Goal: Transaction & Acquisition: Purchase product/service

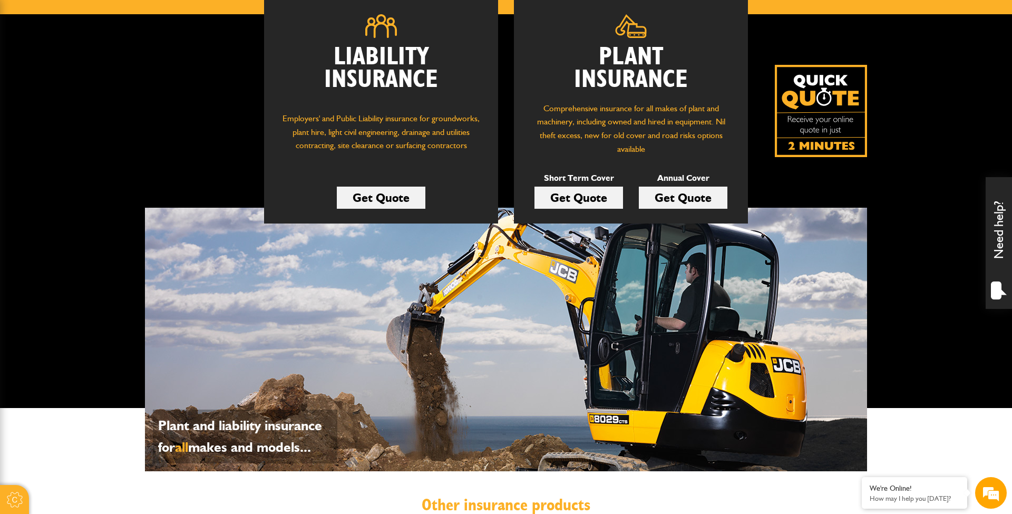
scroll to position [164, 0]
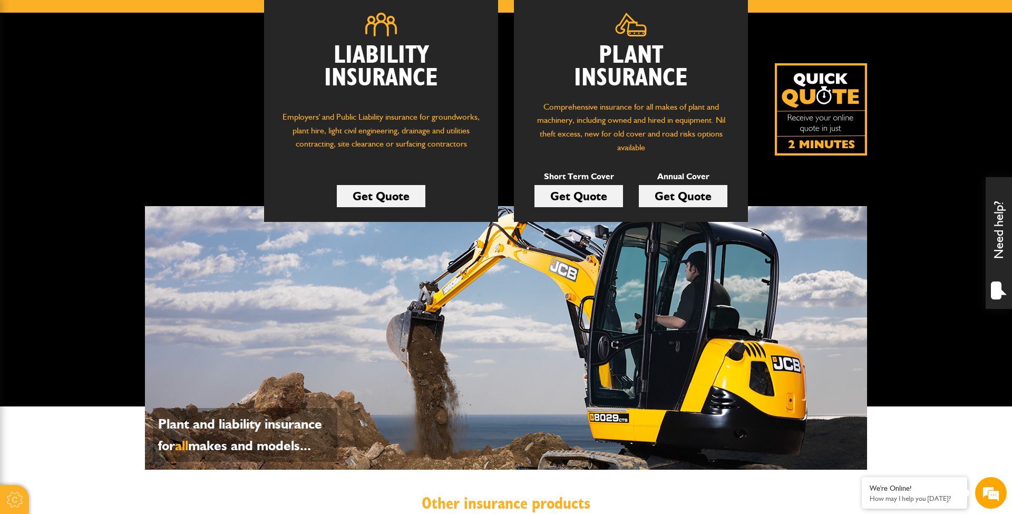
click at [580, 193] on link "Get Quote" at bounding box center [579, 196] width 89 height 22
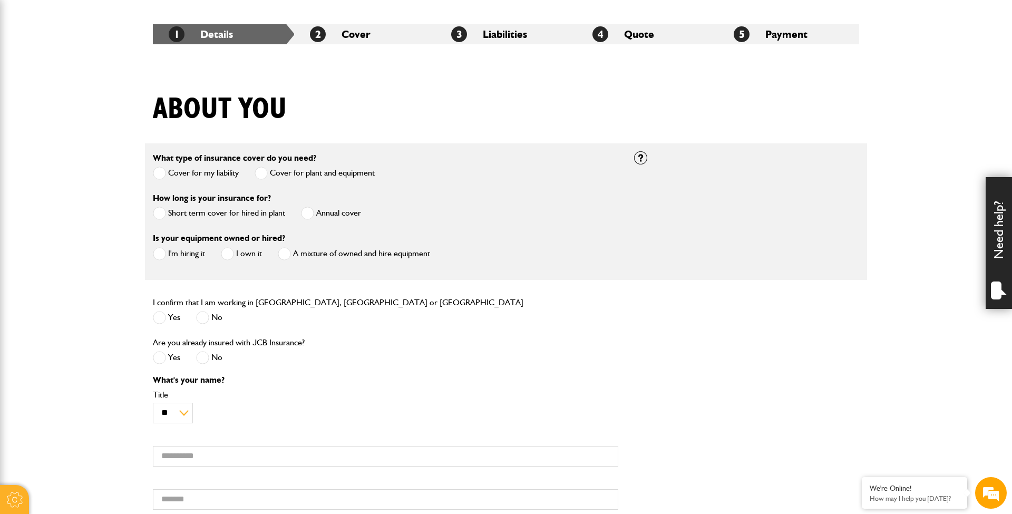
scroll to position [187, 0]
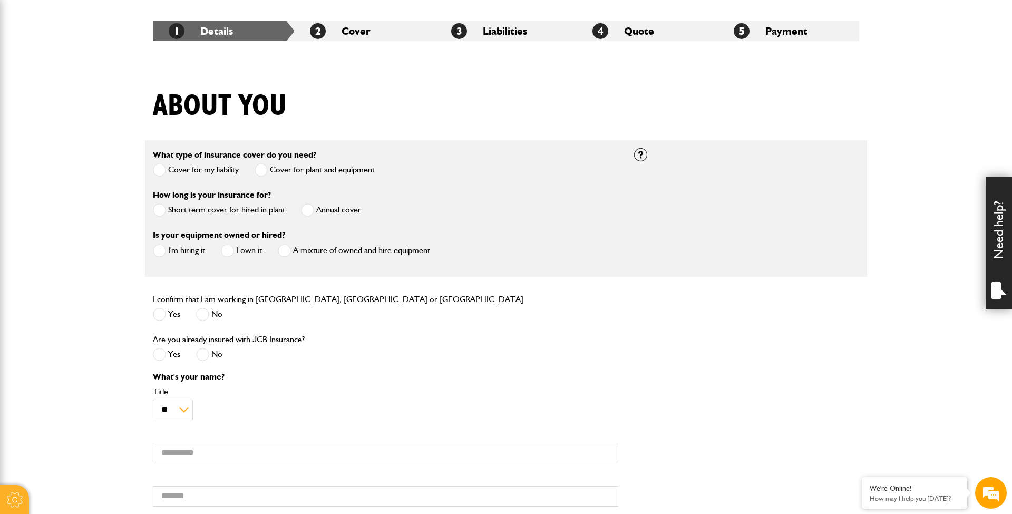
click at [203, 170] on label "Cover for my liability" at bounding box center [196, 169] width 86 height 13
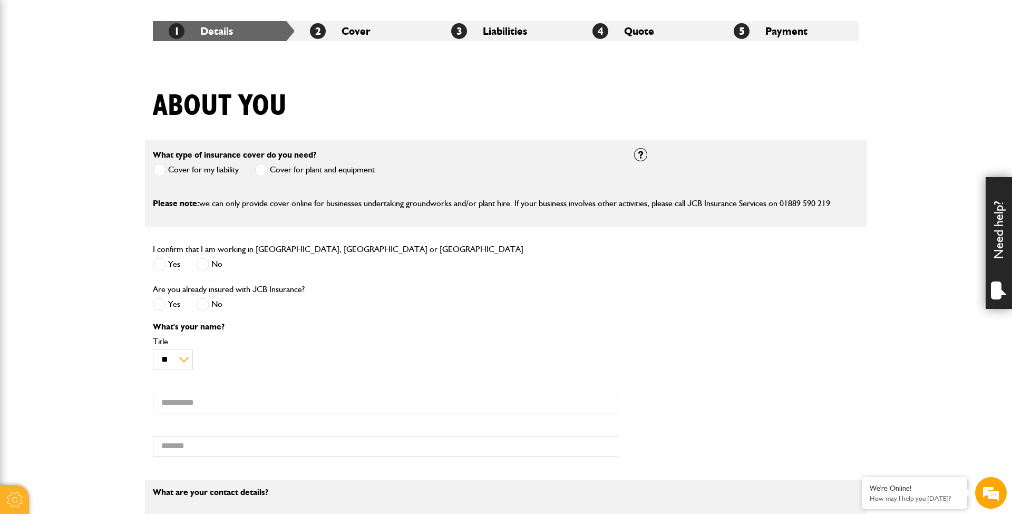
click at [271, 171] on label "Cover for plant and equipment" at bounding box center [315, 169] width 120 height 13
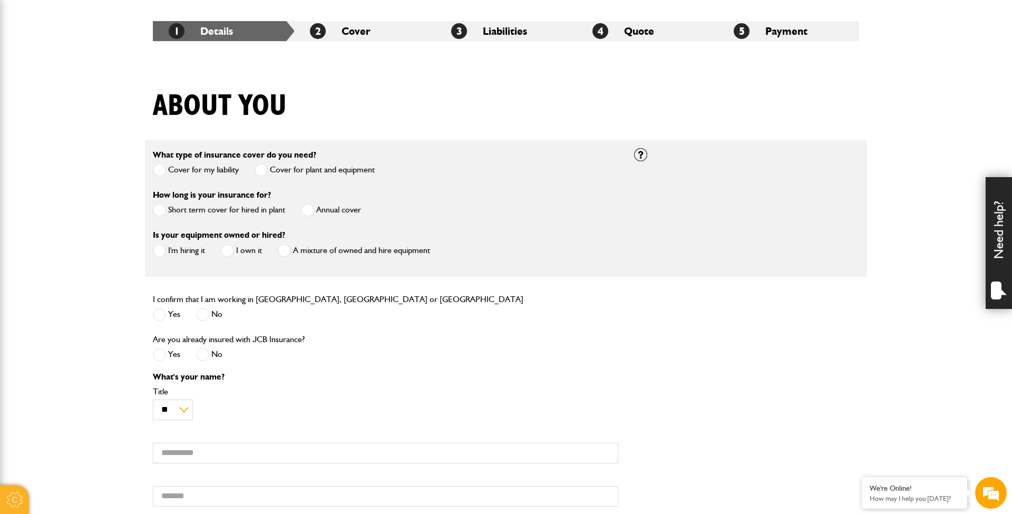
click at [237, 210] on label "Short term cover for hired in plant" at bounding box center [219, 209] width 132 height 13
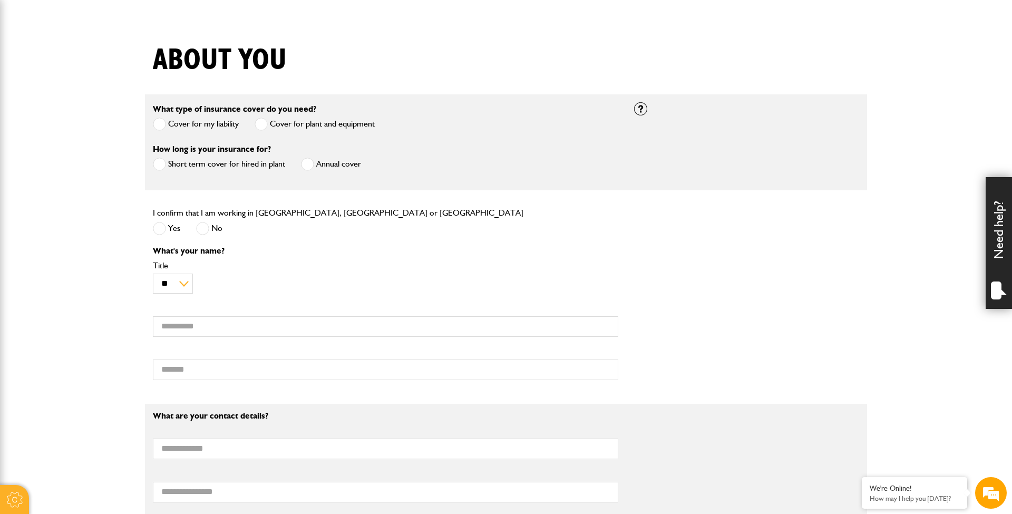
scroll to position [240, 0]
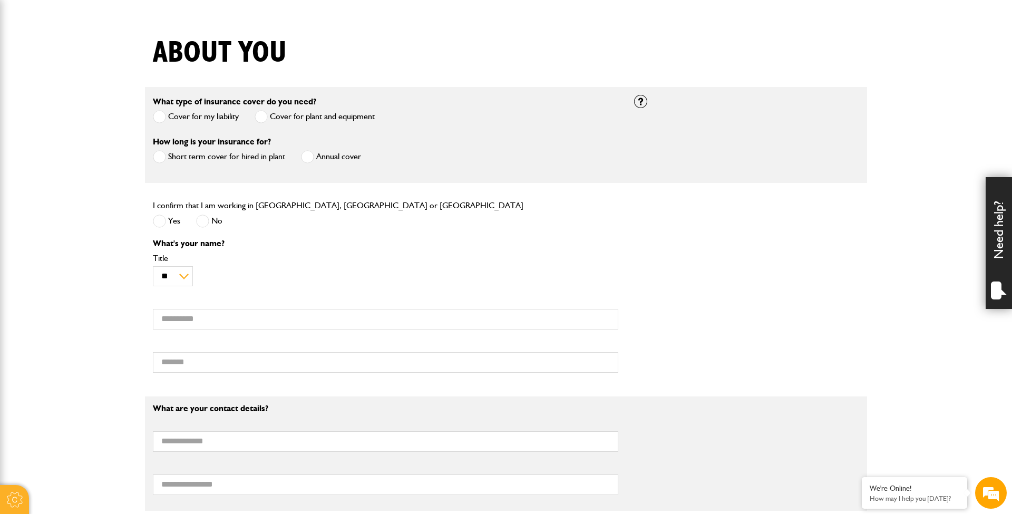
click at [171, 230] on div "Yes" at bounding box center [166, 221] width 27 height 17
click at [159, 224] on span at bounding box center [159, 221] width 13 height 13
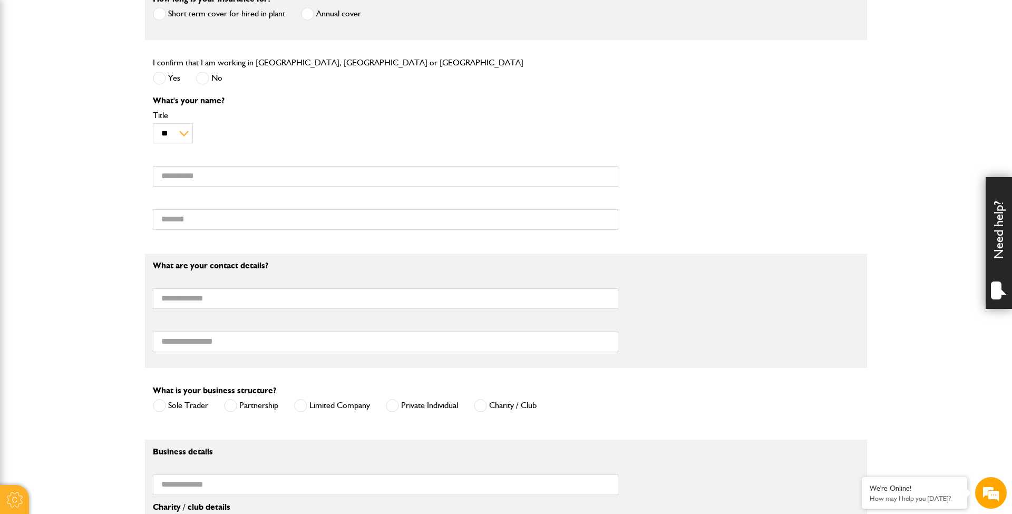
scroll to position [384, 0]
type input "*****"
type input "*******"
type input "**********"
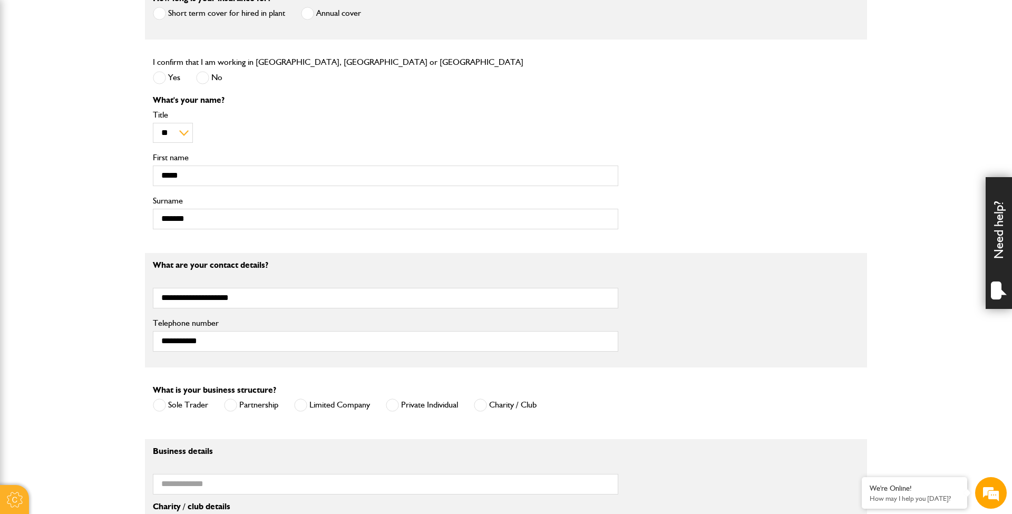
click at [303, 415] on div "Limited Company" at bounding box center [332, 406] width 76 height 17
click at [294, 403] on div "Sole Trader Partnership Limited Company Private Individual Charity / Club" at bounding box center [345, 406] width 384 height 17
click at [295, 403] on span at bounding box center [300, 405] width 13 height 13
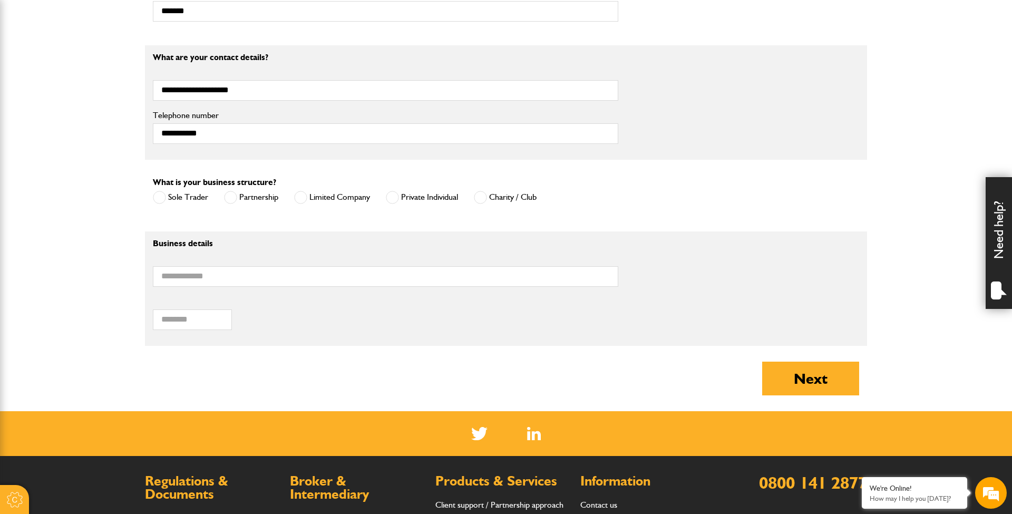
scroll to position [598, 0]
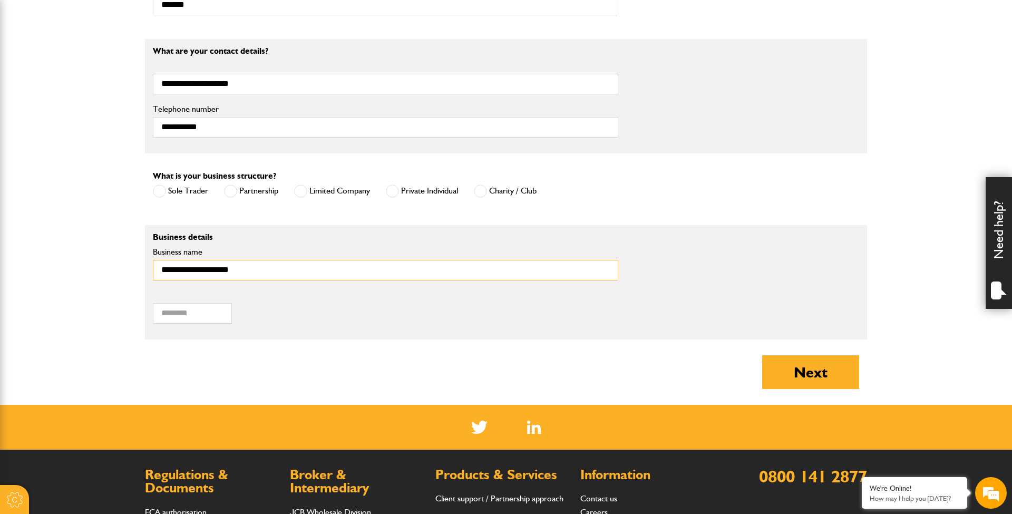
type input "**********"
type input "*"
type input "********"
click at [812, 371] on button "Next" at bounding box center [810, 372] width 97 height 34
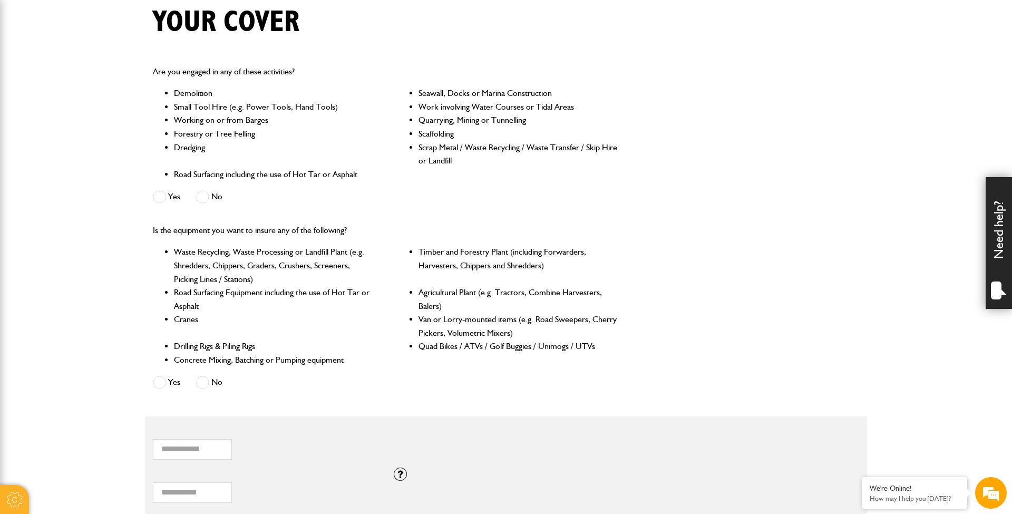
scroll to position [273, 0]
click at [208, 190] on span at bounding box center [202, 195] width 13 height 13
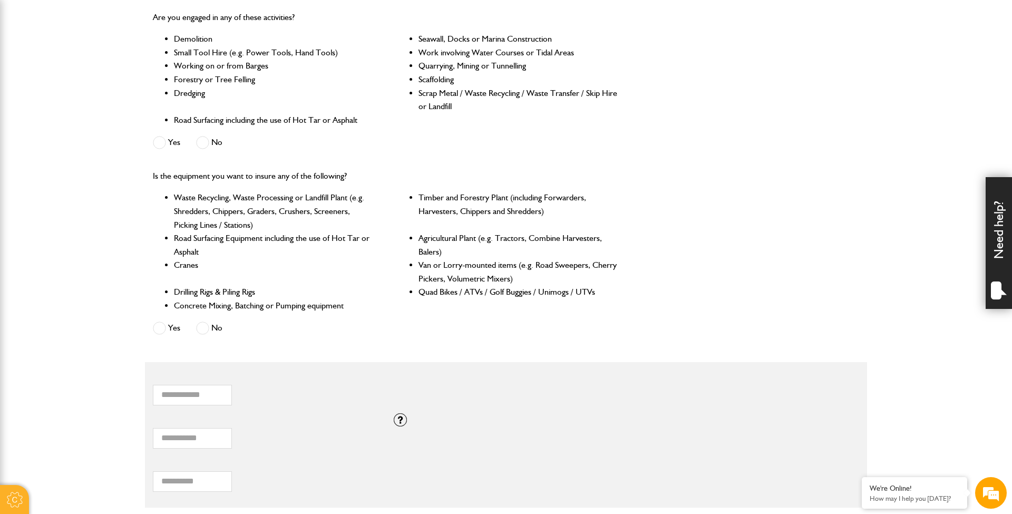
scroll to position [326, 0]
click at [166, 327] on span at bounding box center [159, 327] width 13 height 13
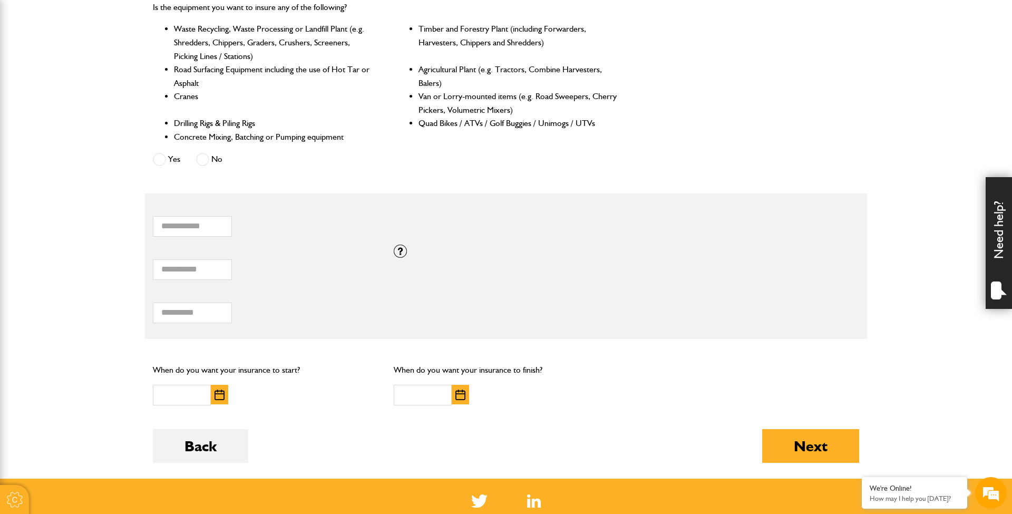
scroll to position [513, 0]
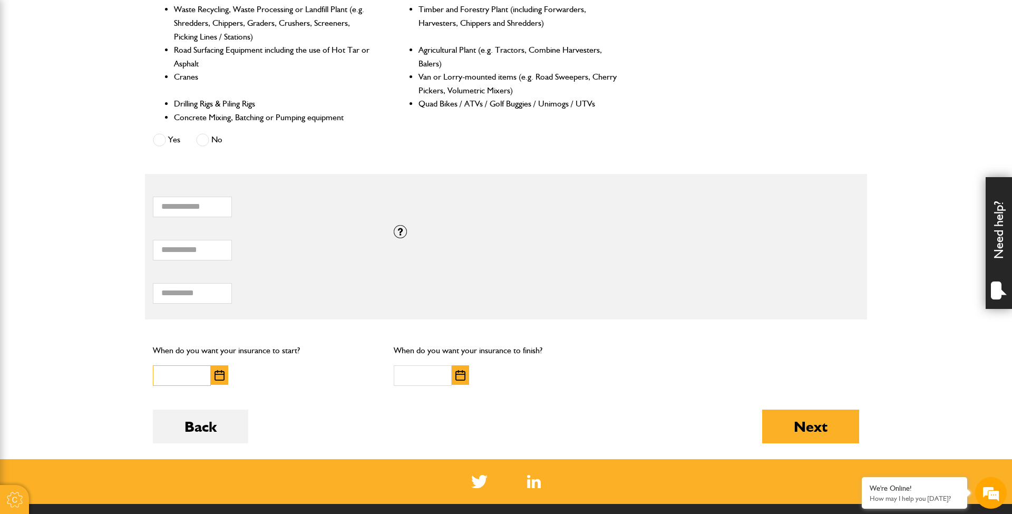
click at [190, 375] on input "text" at bounding box center [182, 375] width 58 height 21
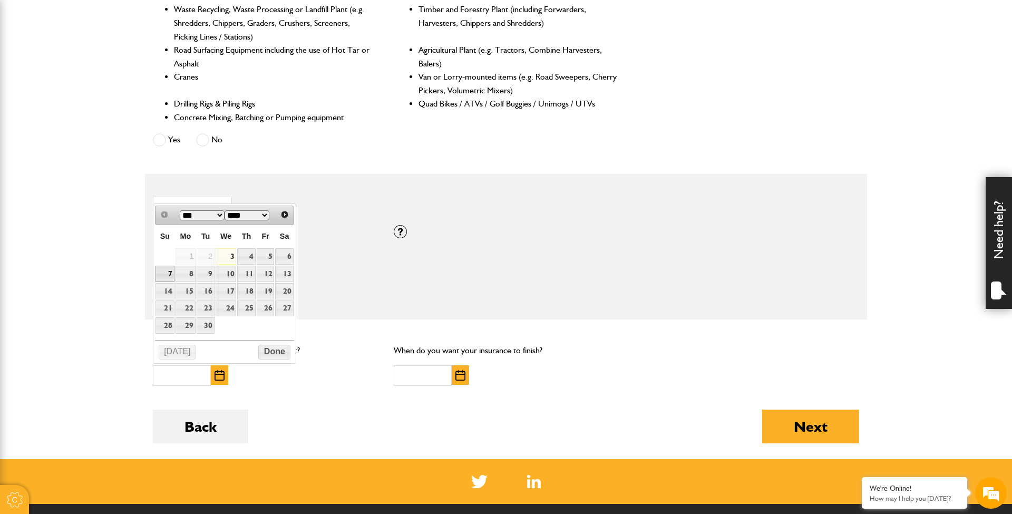
click at [170, 276] on link "7" at bounding box center [165, 274] width 18 height 16
type input "**********"
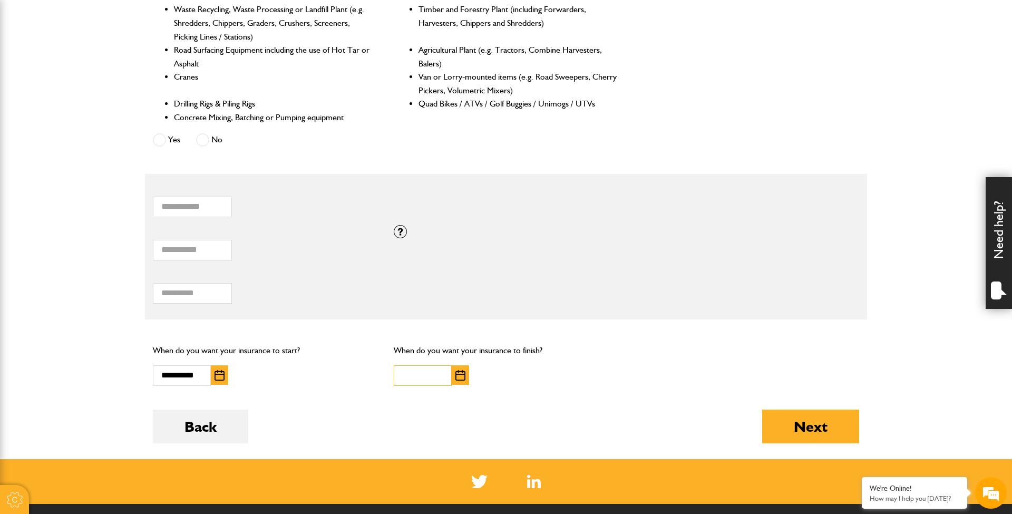
click at [441, 372] on input "text" at bounding box center [423, 375] width 58 height 21
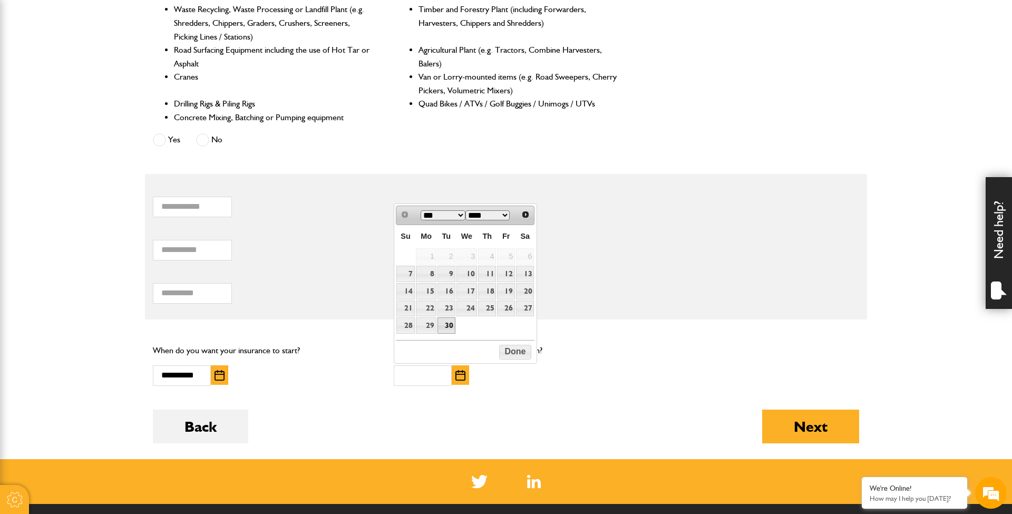
click at [445, 328] on link "30" at bounding box center [447, 325] width 18 height 16
type input "**********"
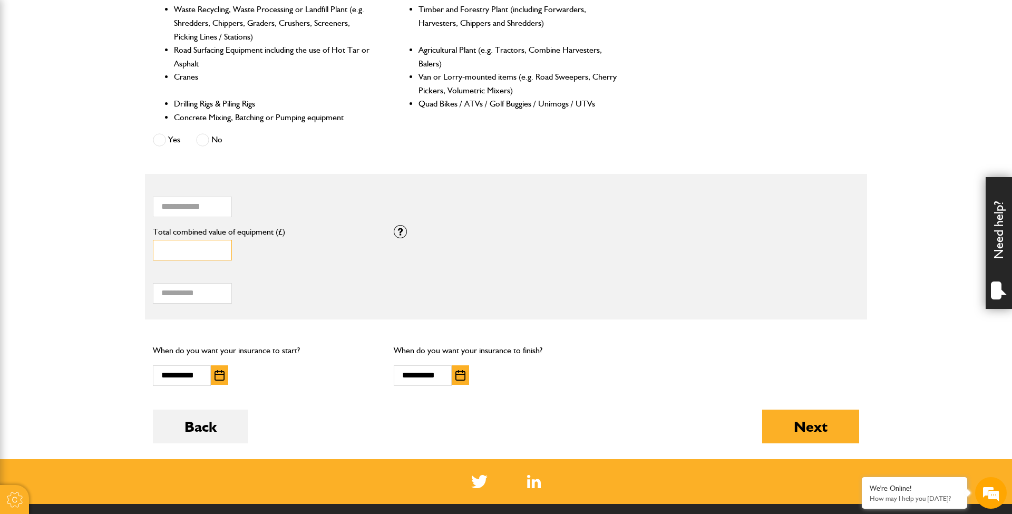
drag, startPoint x: 180, startPoint y: 248, endPoint x: 147, endPoint y: 248, distance: 32.7
click at [147, 248] on div "* Total combined value of equipment (£)" at bounding box center [265, 246] width 241 height 43
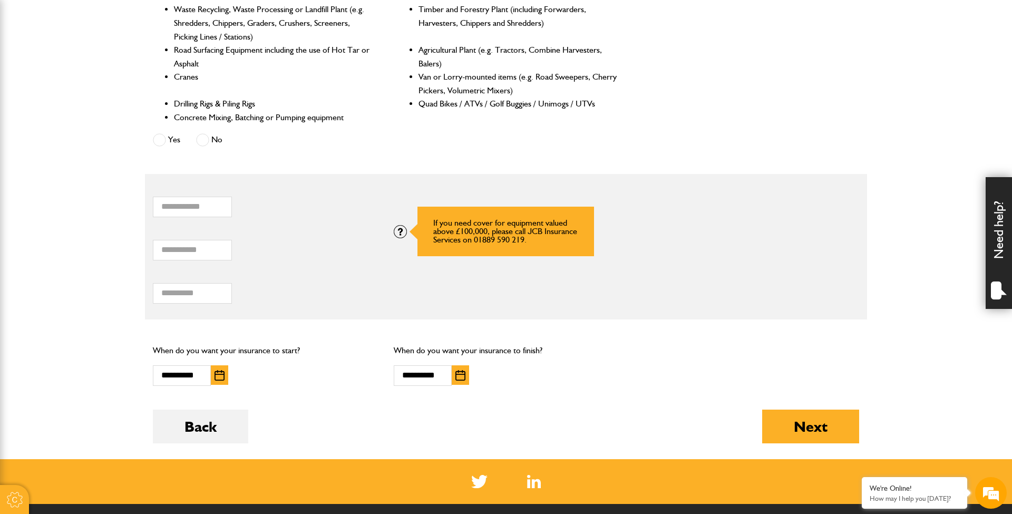
click at [397, 226] on div at bounding box center [400, 231] width 13 height 13
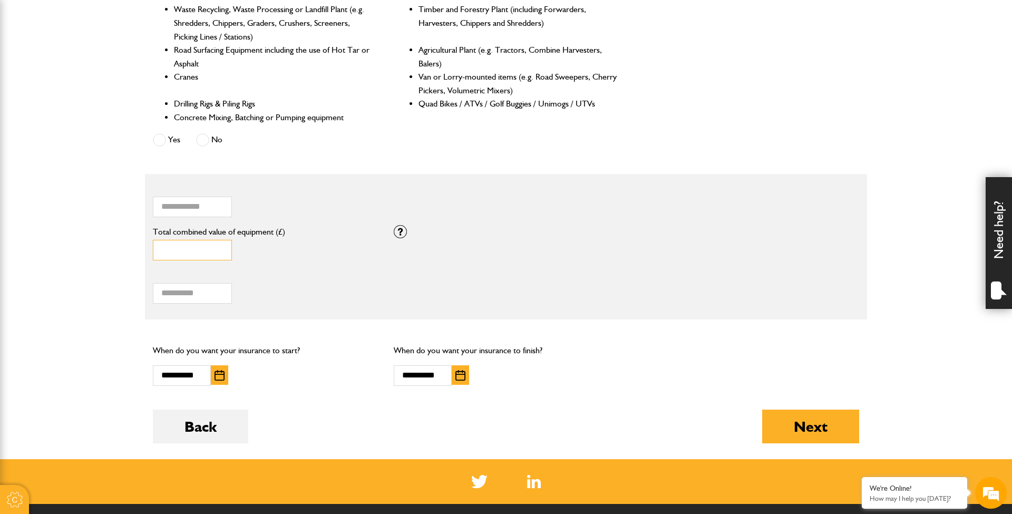
drag, startPoint x: 163, startPoint y: 252, endPoint x: 181, endPoint y: 252, distance: 17.9
click at [181, 252] on input "*" at bounding box center [192, 250] width 79 height 21
type input "**"
click at [167, 300] on input "Total hiring fees" at bounding box center [192, 293] width 79 height 21
type input "****"
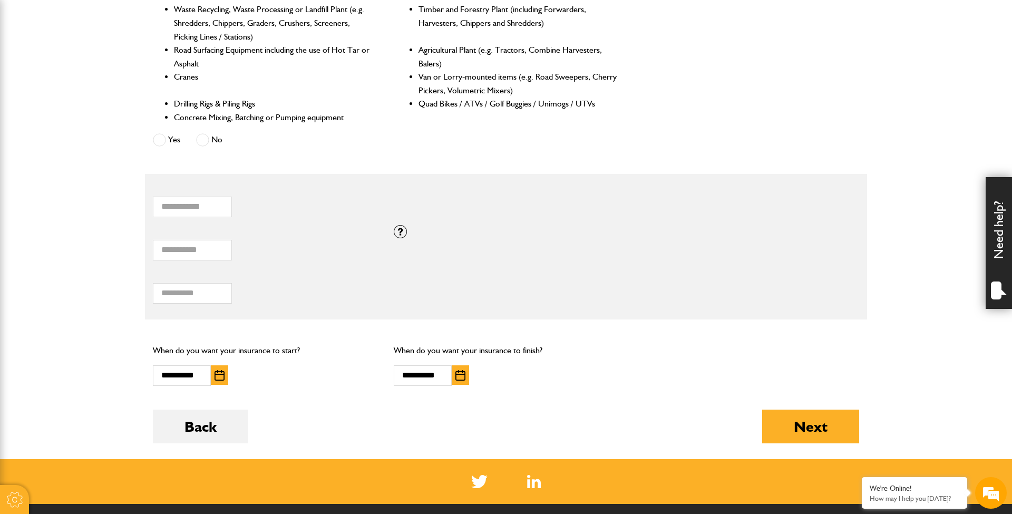
click at [434, 263] on div "Total combined value of equipment (£) If you need cover for equipment valued ab…" at bounding box center [506, 246] width 722 height 43
click at [827, 422] on button "Next" at bounding box center [810, 427] width 97 height 34
type input "*"
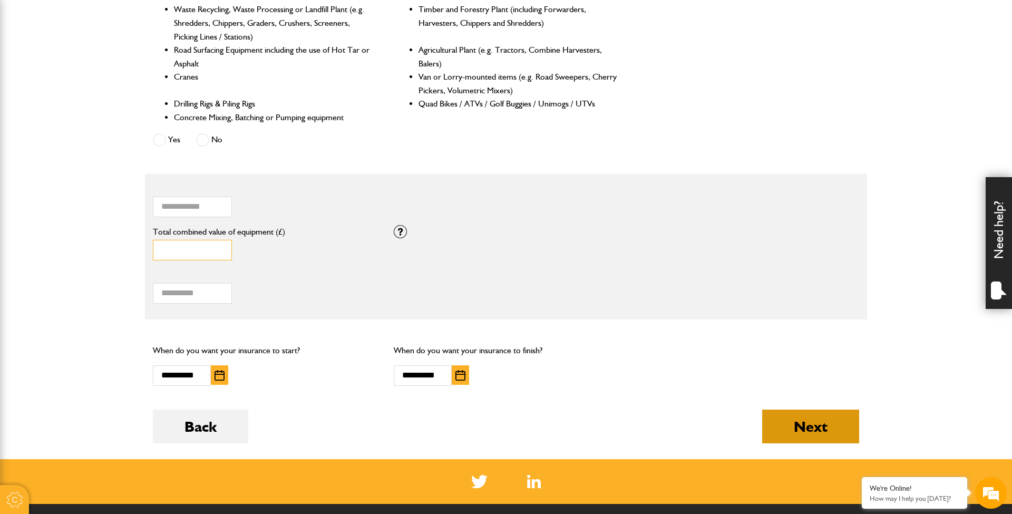
type input "*****"
click at [812, 422] on button "Next" at bounding box center [810, 427] width 97 height 34
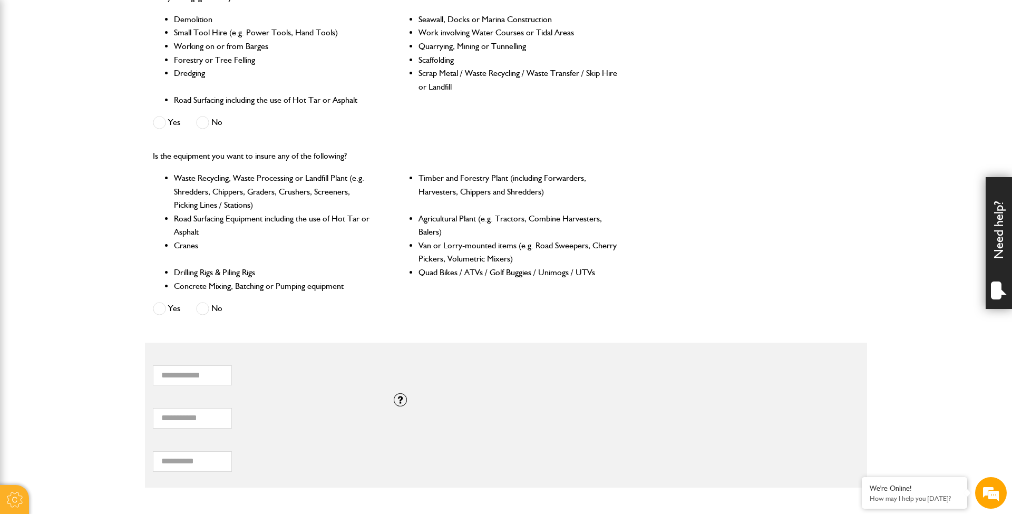
scroll to position [407, 0]
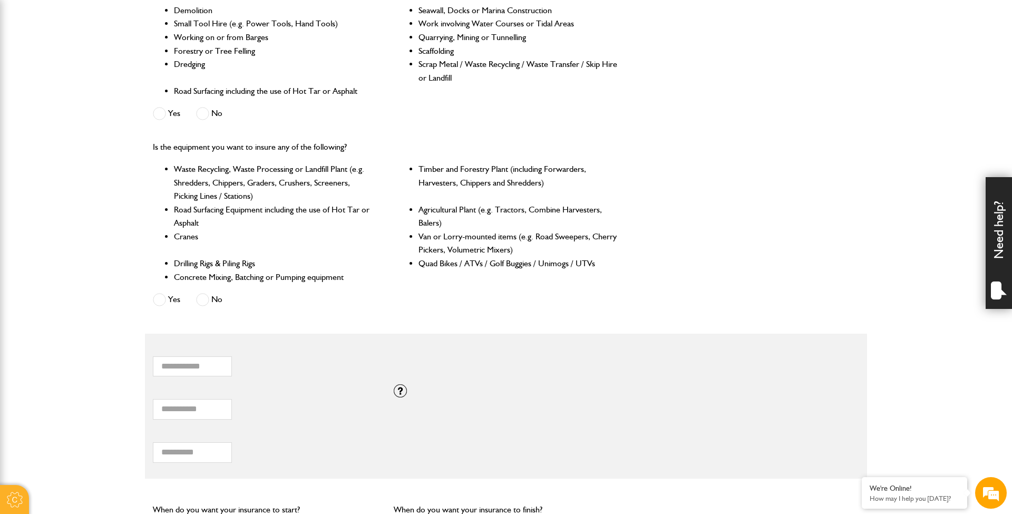
click at [208, 299] on span at bounding box center [202, 299] width 13 height 13
click at [156, 296] on span at bounding box center [159, 299] width 13 height 13
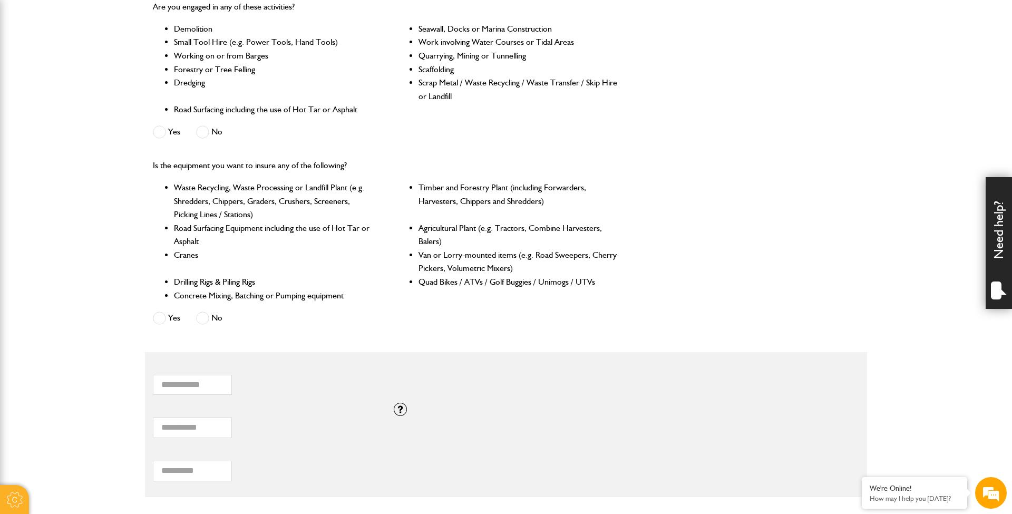
scroll to position [382, 0]
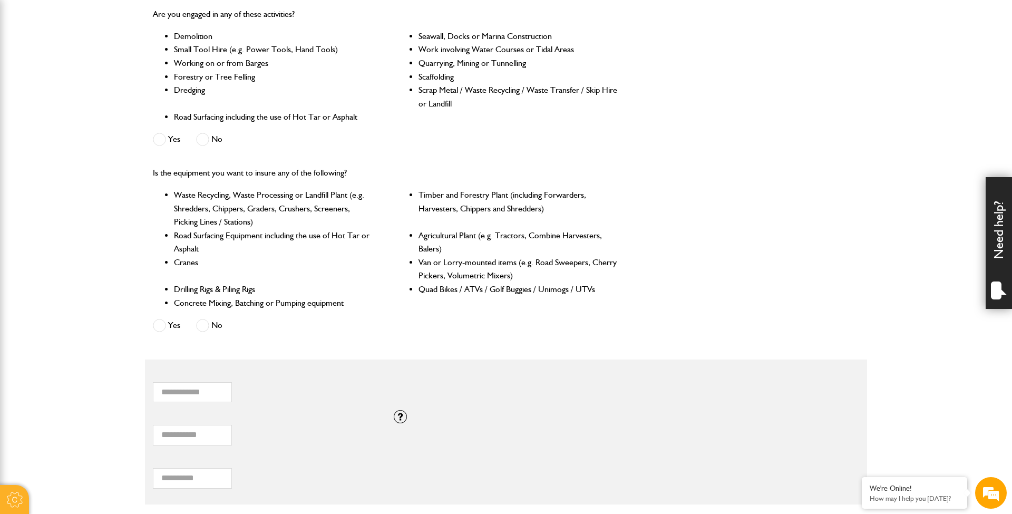
click at [204, 327] on span at bounding box center [202, 325] width 13 height 13
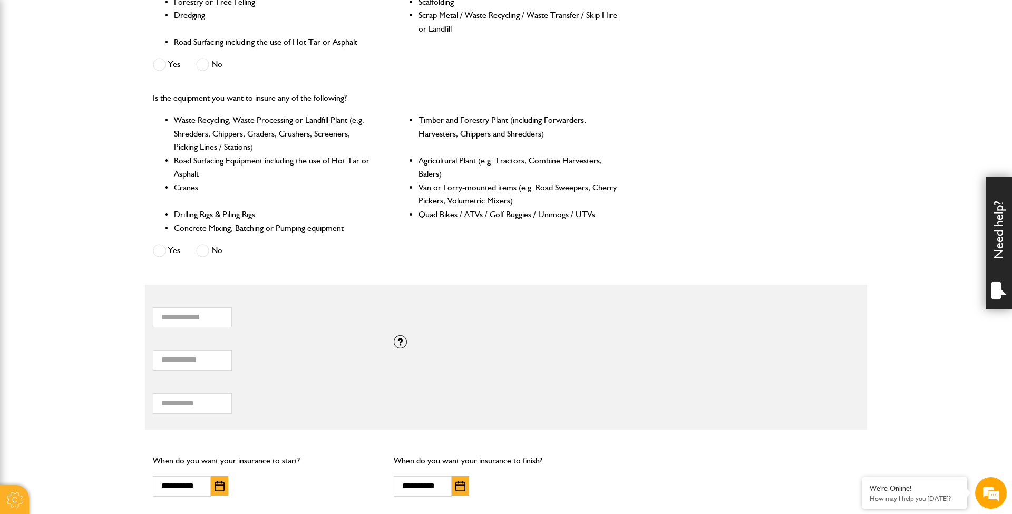
scroll to position [464, 0]
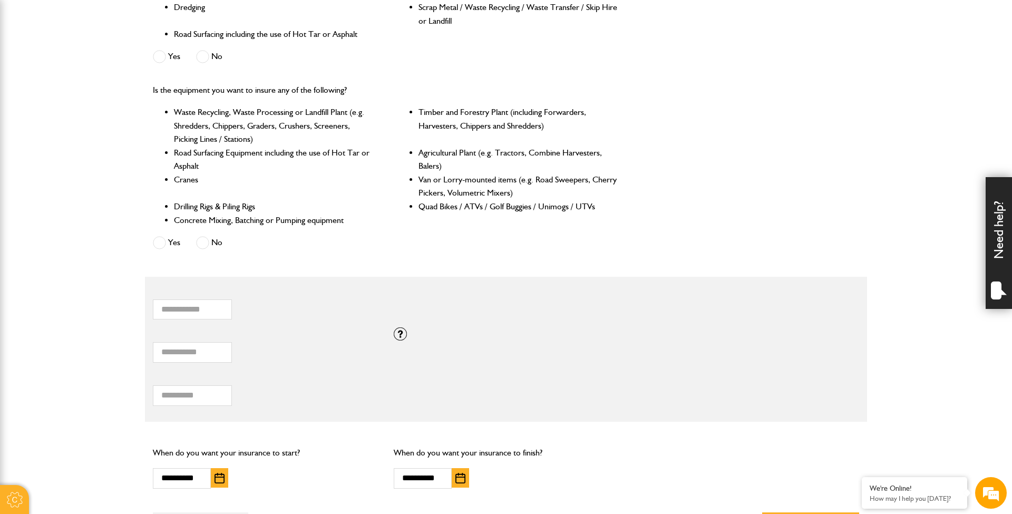
click at [97, 281] on body "Cookie Options You can control which cookies we use with the form below. Please…" at bounding box center [506, 199] width 1012 height 1326
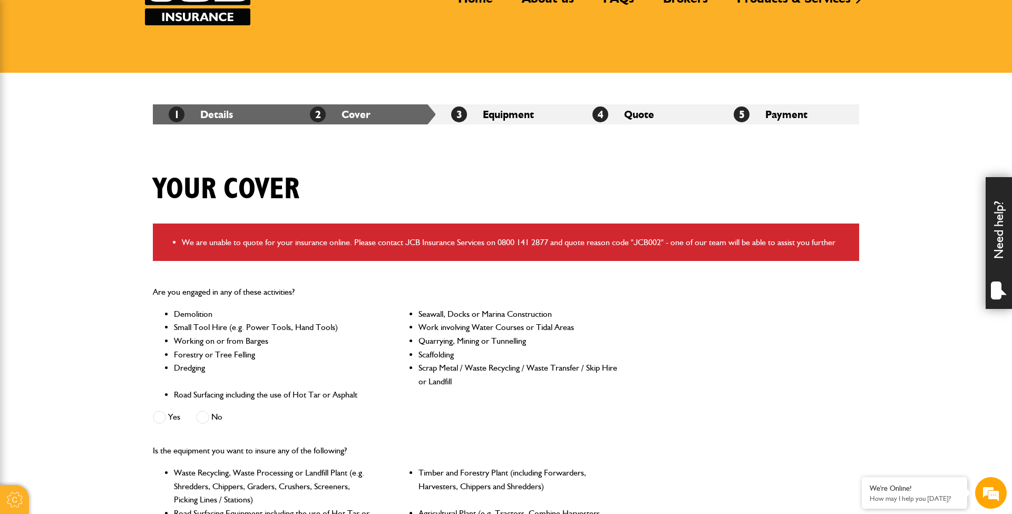
scroll to position [103, 0]
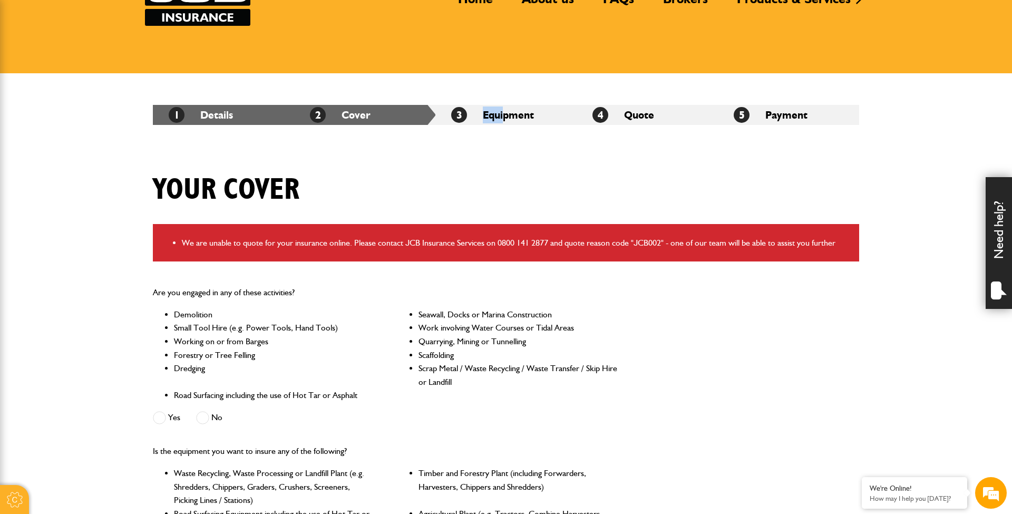
drag, startPoint x: 502, startPoint y: 108, endPoint x: 470, endPoint y: 108, distance: 32.2
click at [470, 108] on li "3 Equipment" at bounding box center [505, 115] width 141 height 20
click at [461, 112] on span "3" at bounding box center [459, 115] width 16 height 16
drag, startPoint x: 461, startPoint y: 112, endPoint x: 519, endPoint y: 112, distance: 57.5
click at [519, 112] on li "3 Equipment" at bounding box center [505, 115] width 141 height 20
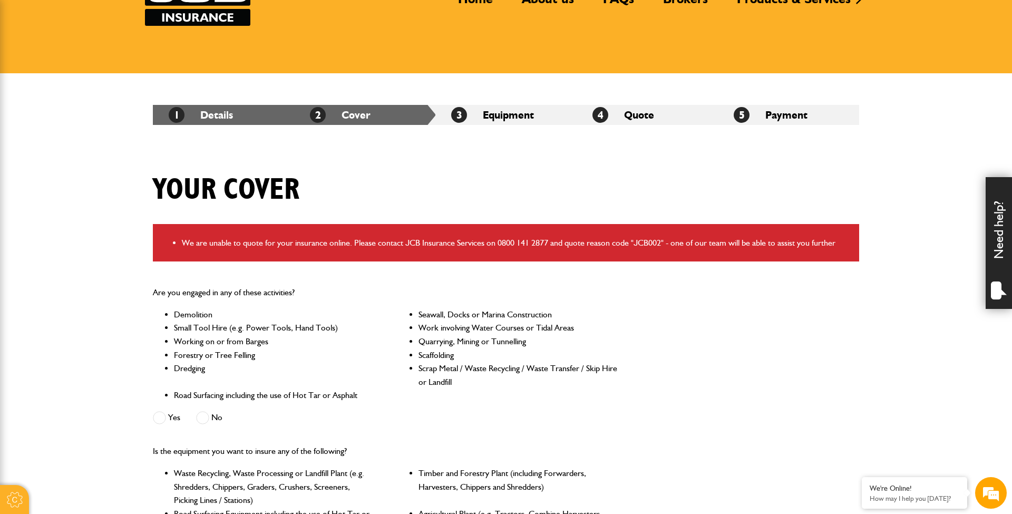
click at [513, 146] on div "1 Details 2 Cover 3 Equipment 4 Quote 5 Payment" at bounding box center [506, 114] width 722 height 83
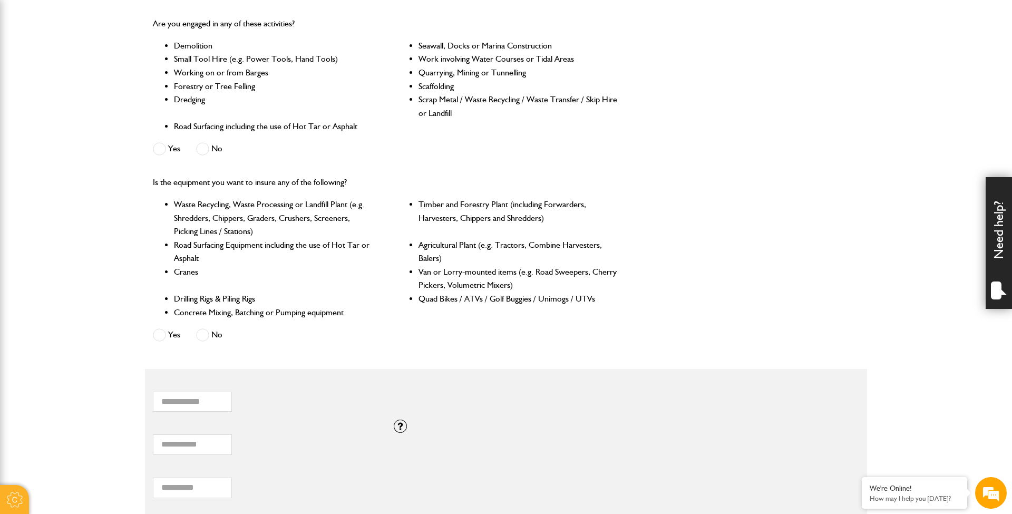
scroll to position [373, 0]
click at [166, 442] on input "*****" at bounding box center [192, 444] width 79 height 21
type input "*****"
click at [502, 413] on div "* How many items of hired equipment do you want to insure?" at bounding box center [385, 397] width 481 height 43
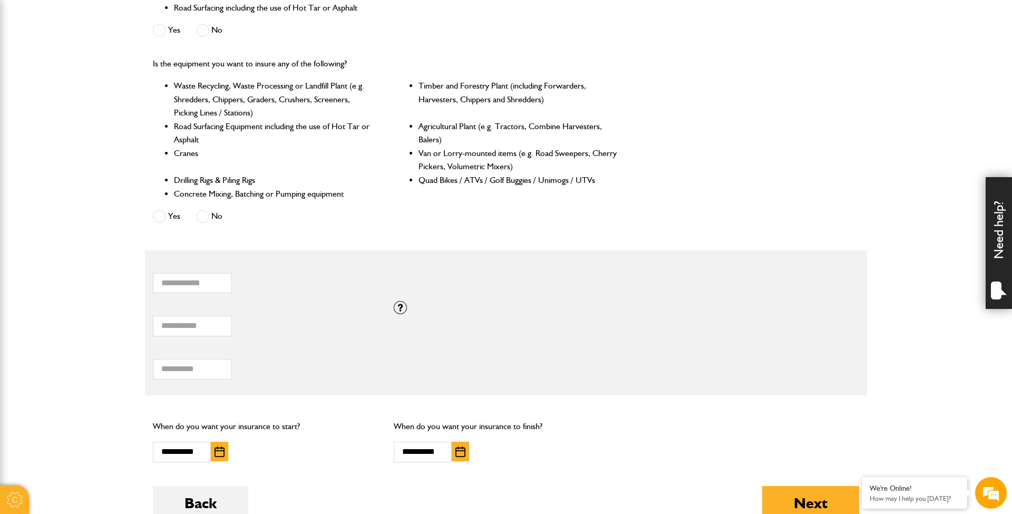
scroll to position [542, 0]
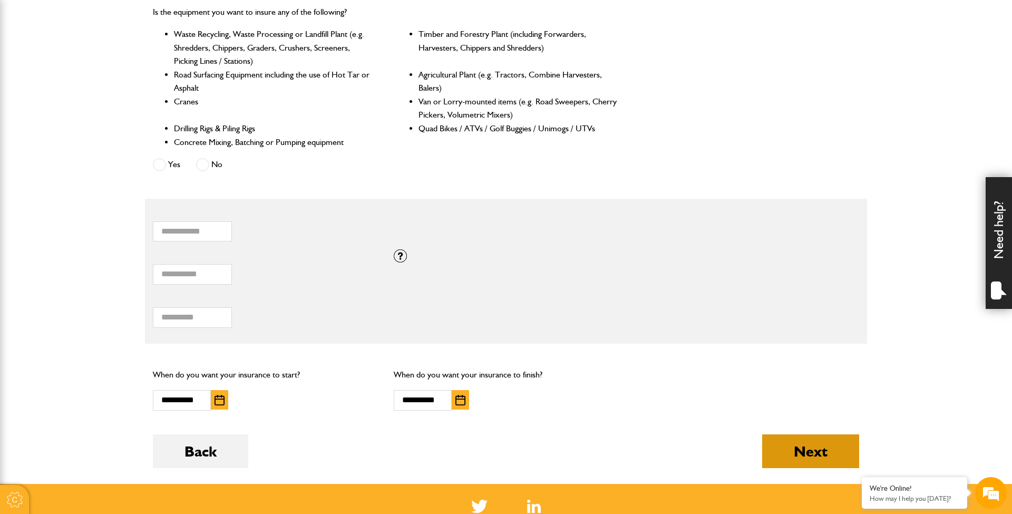
click at [829, 454] on button "Next" at bounding box center [810, 451] width 97 height 34
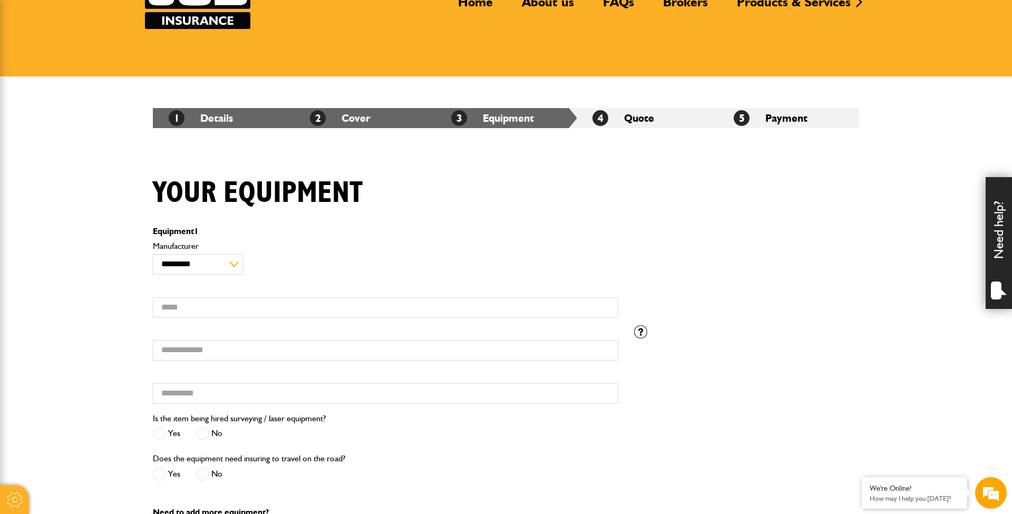
scroll to position [123, 0]
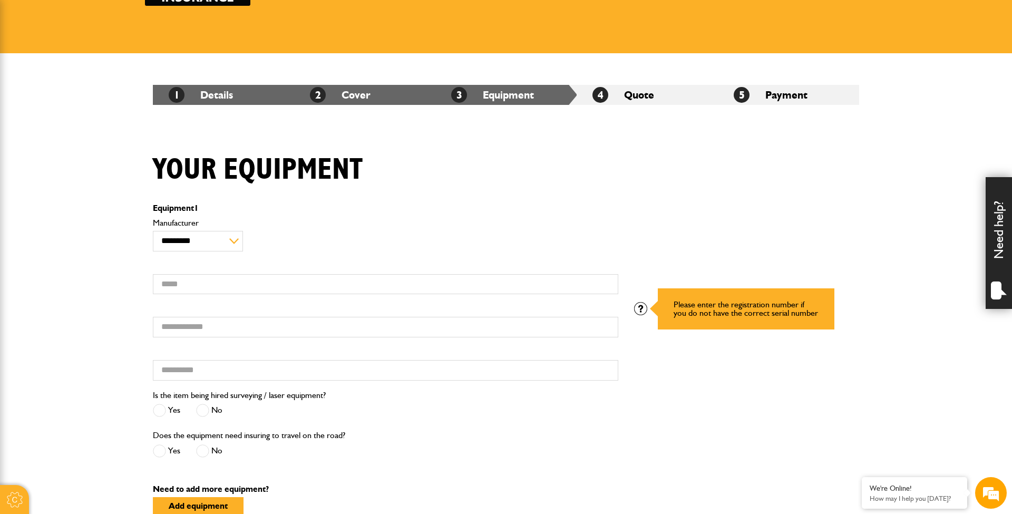
click at [637, 303] on div at bounding box center [640, 308] width 13 height 13
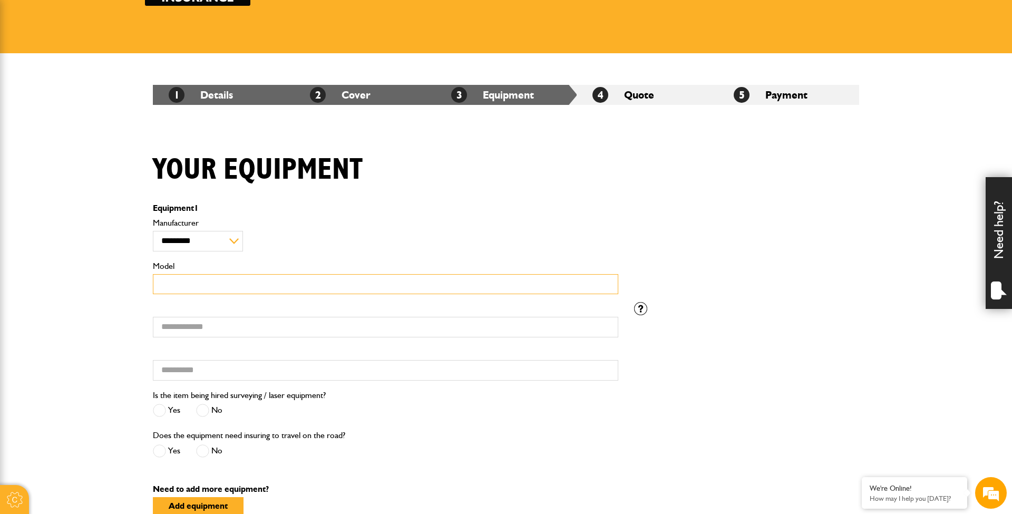
click at [370, 277] on input "Model" at bounding box center [385, 284] width 465 height 21
select select "**"
click at [188, 275] on input "Model" at bounding box center [385, 284] width 465 height 21
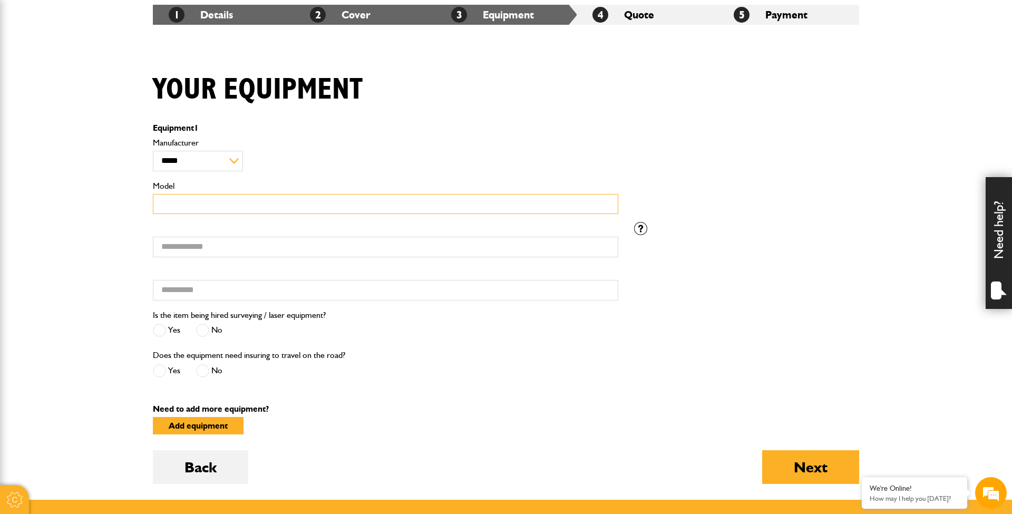
scroll to position [205, 0]
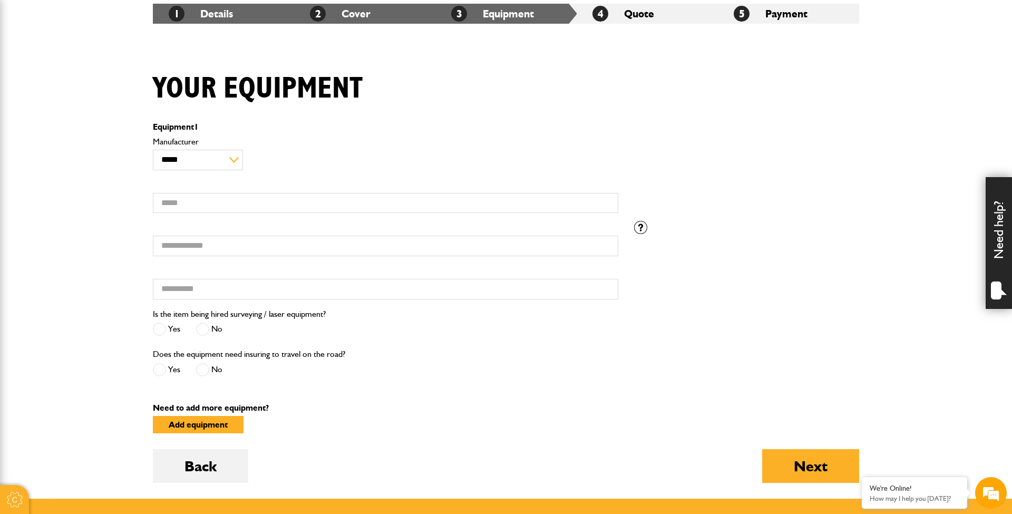
click at [163, 376] on span at bounding box center [159, 369] width 13 height 13
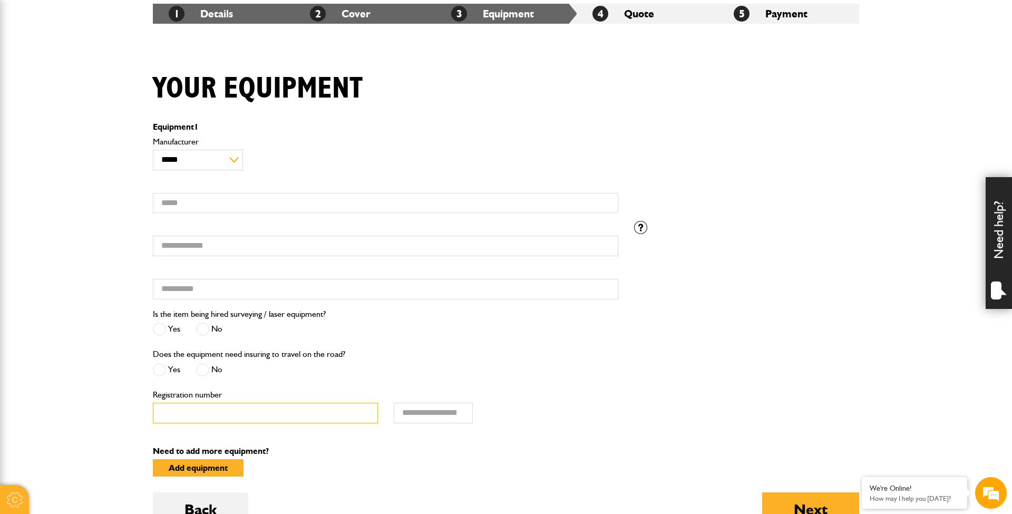
click at [189, 417] on input "Registration number" at bounding box center [265, 413] width 225 height 21
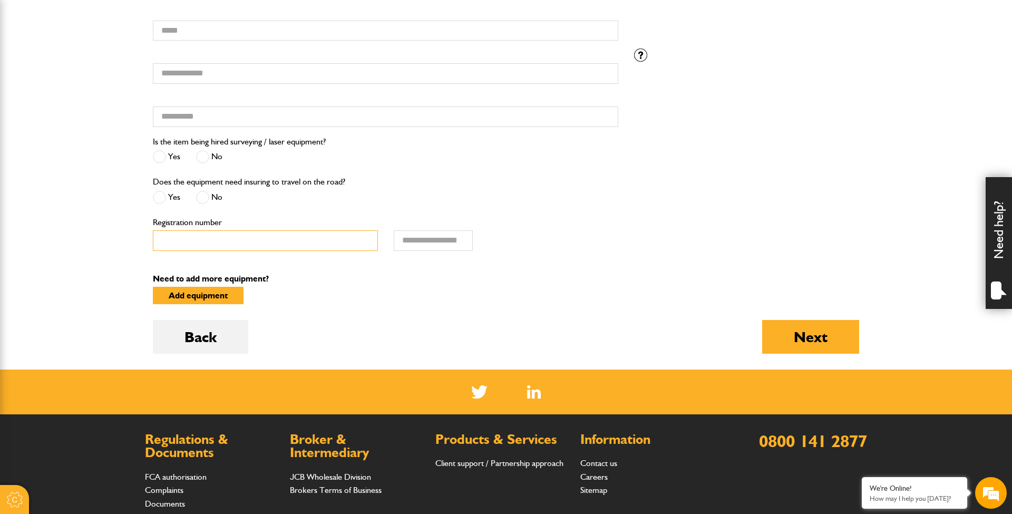
scroll to position [378, 0]
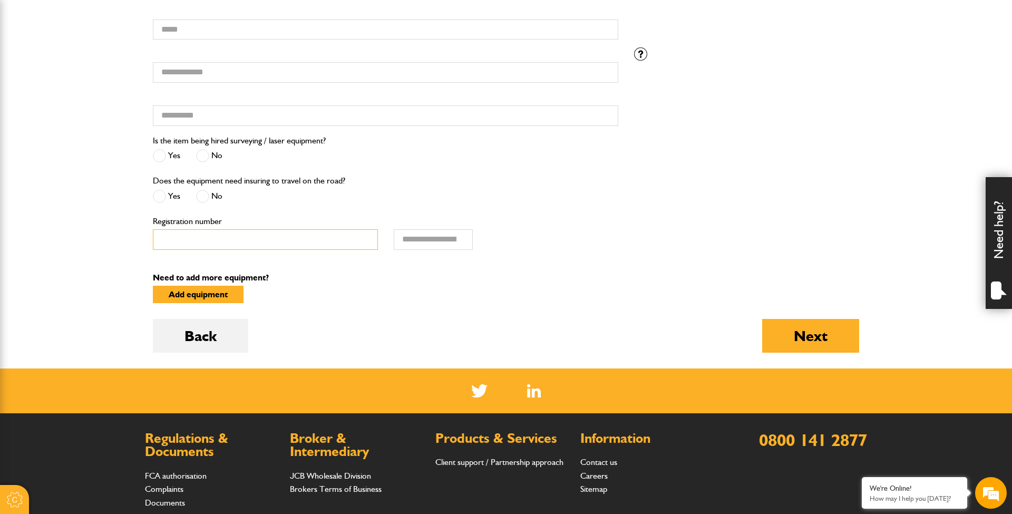
click at [262, 237] on input "Registration number" at bounding box center [265, 239] width 225 height 21
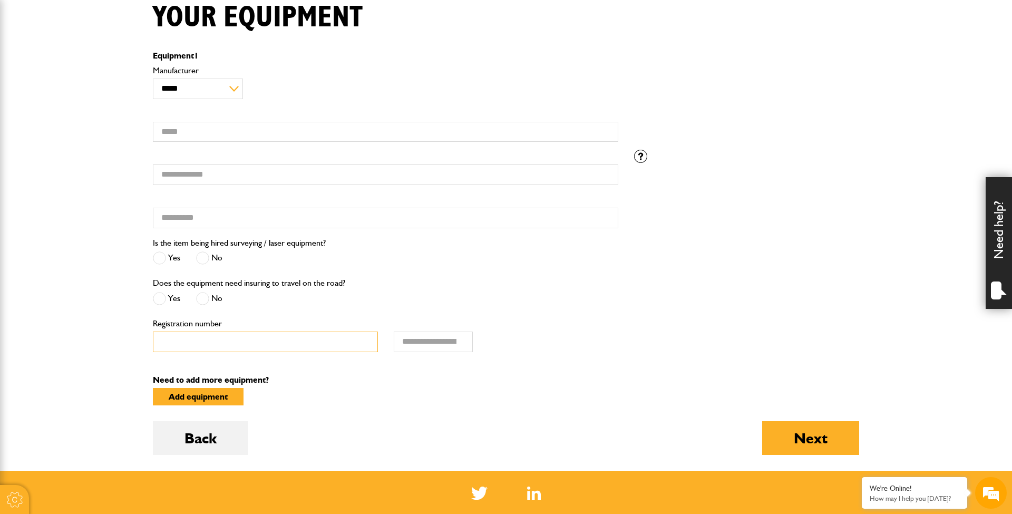
scroll to position [232, 0]
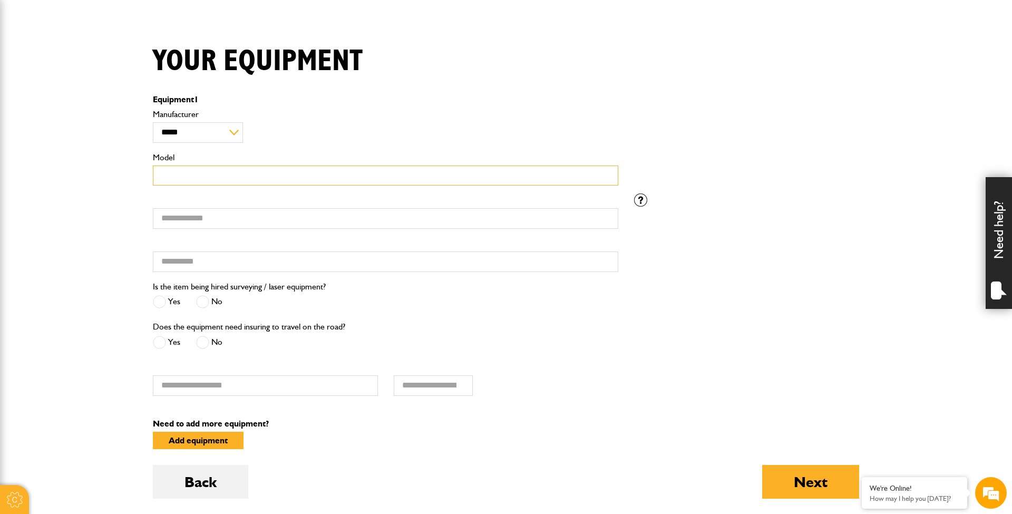
click at [193, 184] on input "Model" at bounding box center [385, 176] width 465 height 21
click at [108, 220] on body "Cookie Options You can control which cookies we use with the form below. Please…" at bounding box center [506, 291] width 1012 height 1046
click at [182, 223] on input "Serial number" at bounding box center [385, 218] width 465 height 21
click at [182, 258] on input "Hired from" at bounding box center [385, 261] width 465 height 21
click at [182, 218] on input "Serial number" at bounding box center [385, 218] width 465 height 21
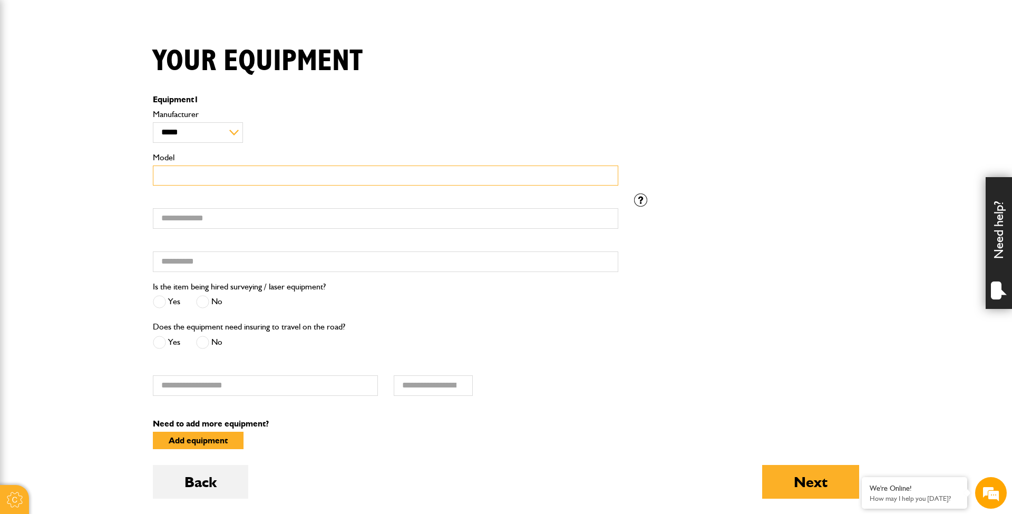
click at [183, 170] on input "Model" at bounding box center [385, 176] width 465 height 21
click at [61, 182] on body "Cookie Options You can control which cookies we use with the form below. Please…" at bounding box center [506, 291] width 1012 height 1046
click at [104, 268] on body "Cookie Options You can control which cookies we use with the form below. Please…" at bounding box center [506, 291] width 1012 height 1046
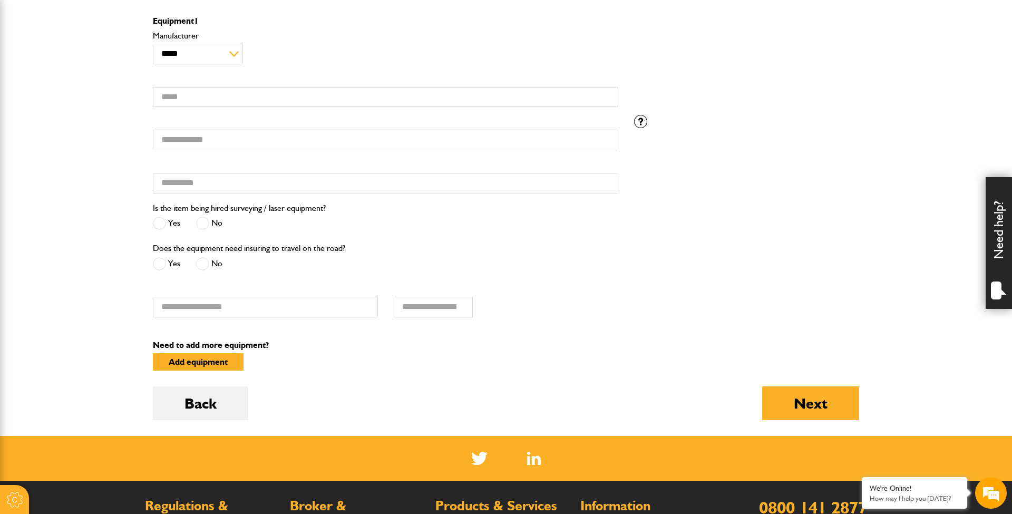
scroll to position [359, 0]
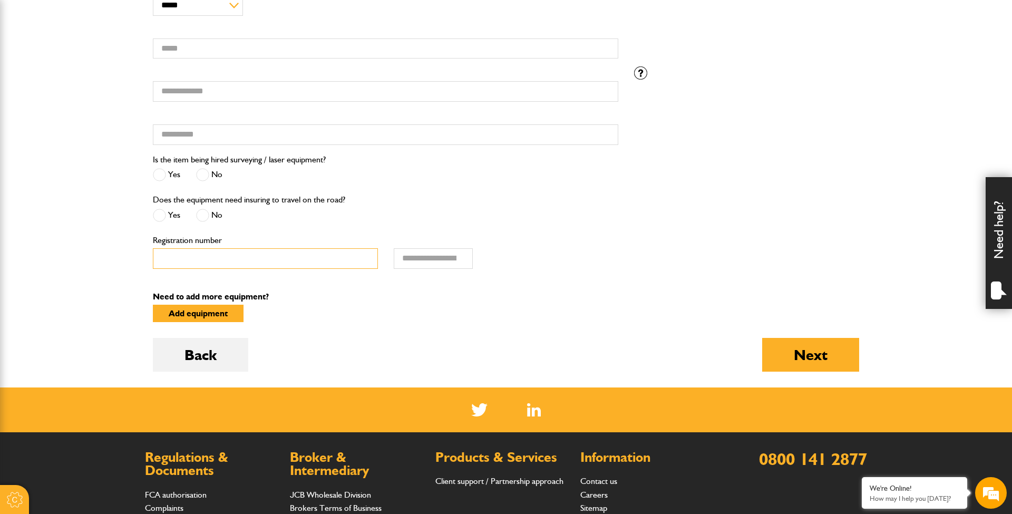
click at [199, 255] on input "Registration number" at bounding box center [265, 258] width 225 height 21
click at [35, 276] on body "Cookie Options You can control which cookies we use with the form below. Please…" at bounding box center [506, 164] width 1012 height 1046
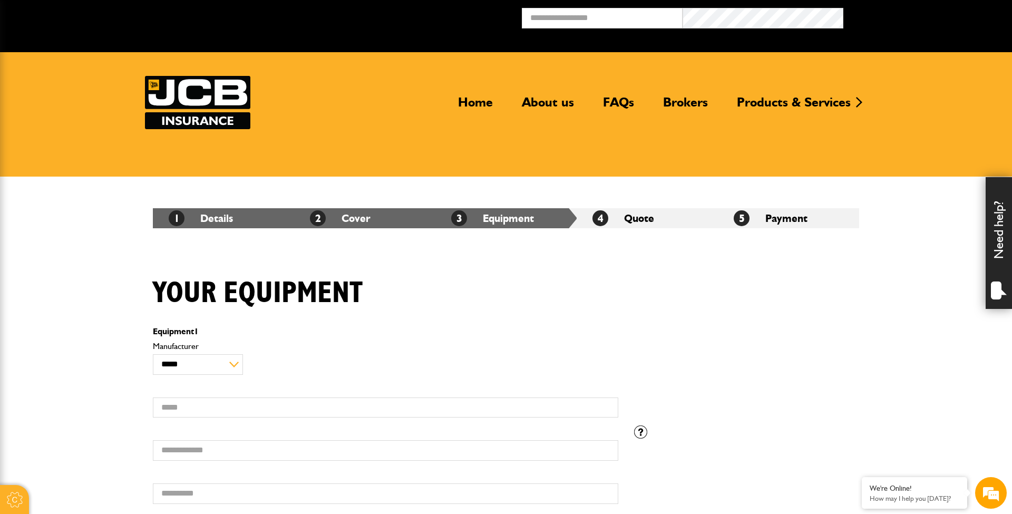
scroll to position [0, 0]
click at [820, 217] on li "5 Payment" at bounding box center [788, 218] width 141 height 20
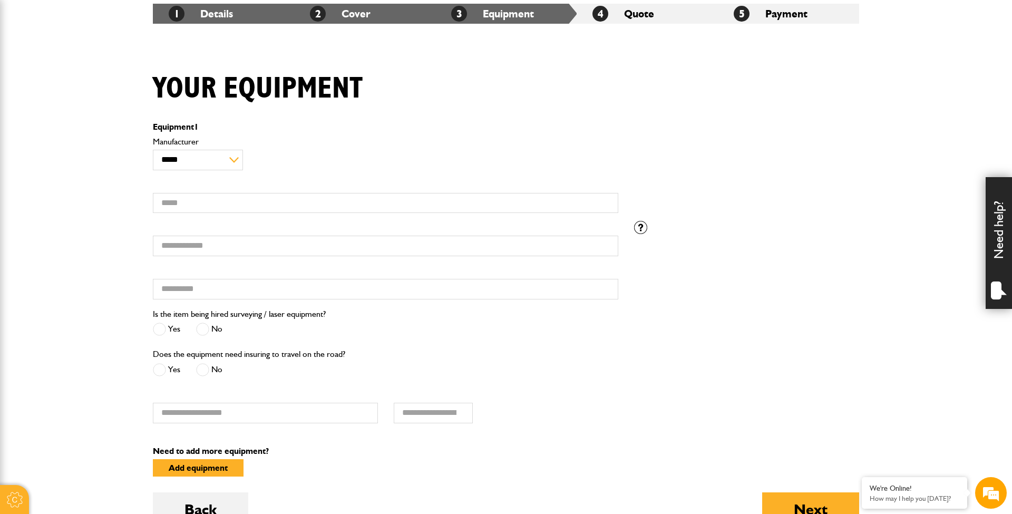
scroll to position [234, 0]
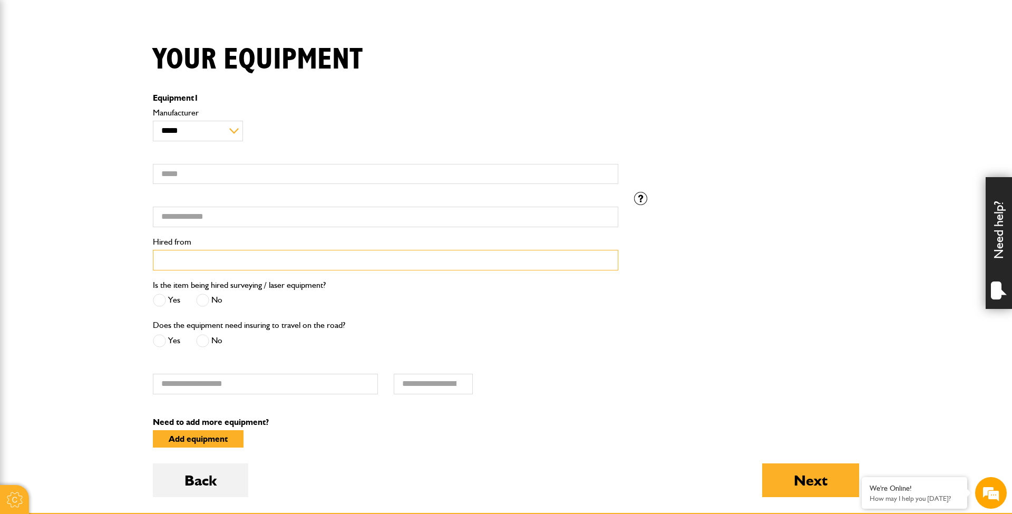
click at [459, 250] on input "Hired from" at bounding box center [385, 260] width 465 height 21
click at [793, 295] on div "Is the item being hired surveying / laser equipment? Yes No" at bounding box center [506, 298] width 722 height 40
click at [822, 102] on div "Equipment 1" at bounding box center [506, 100] width 722 height 12
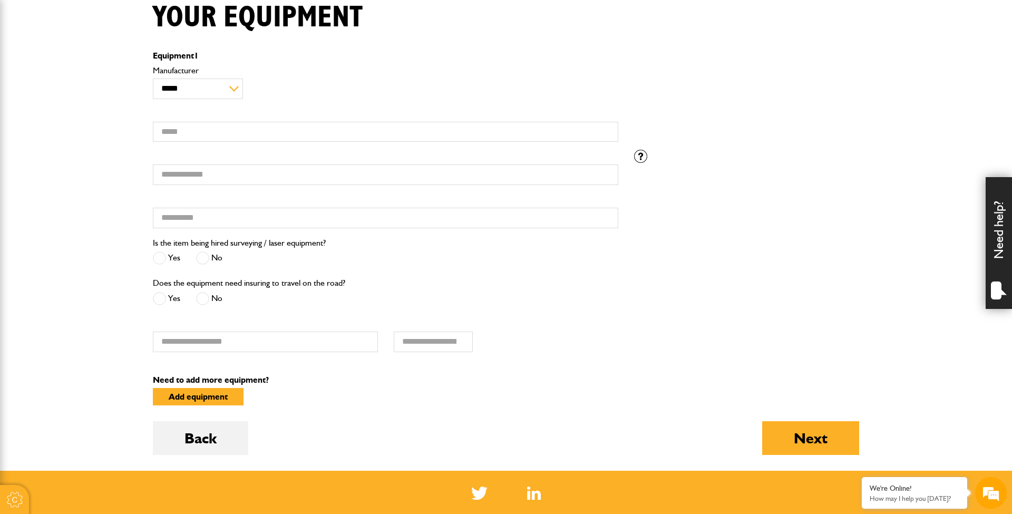
scroll to position [273, 0]
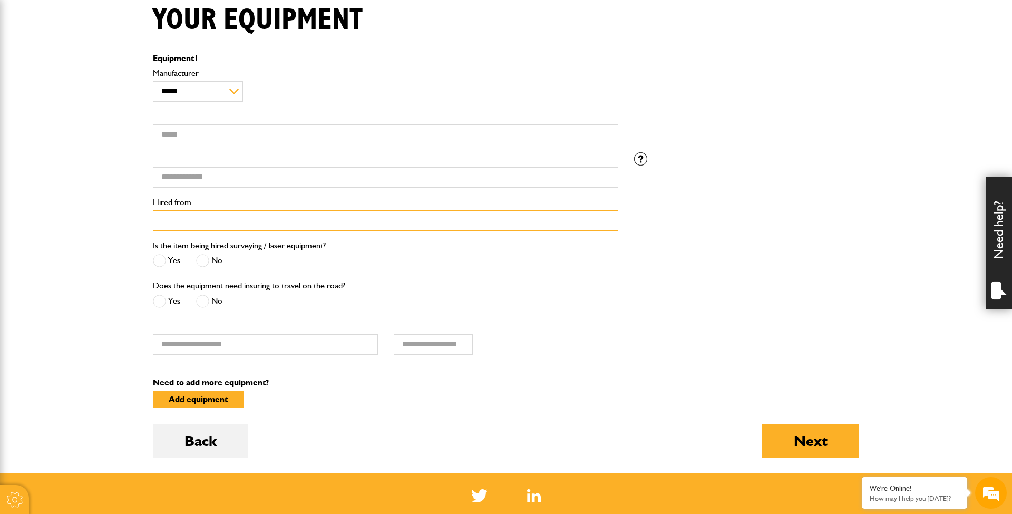
click at [278, 218] on input "Hired from" at bounding box center [385, 220] width 465 height 21
click at [277, 183] on input "Serial number" at bounding box center [385, 177] width 465 height 21
click at [256, 143] on input "Model" at bounding box center [385, 134] width 465 height 21
click at [116, 182] on body "Cookie Options You can control which cookies we use with the form below. Please…" at bounding box center [506, 250] width 1012 height 1046
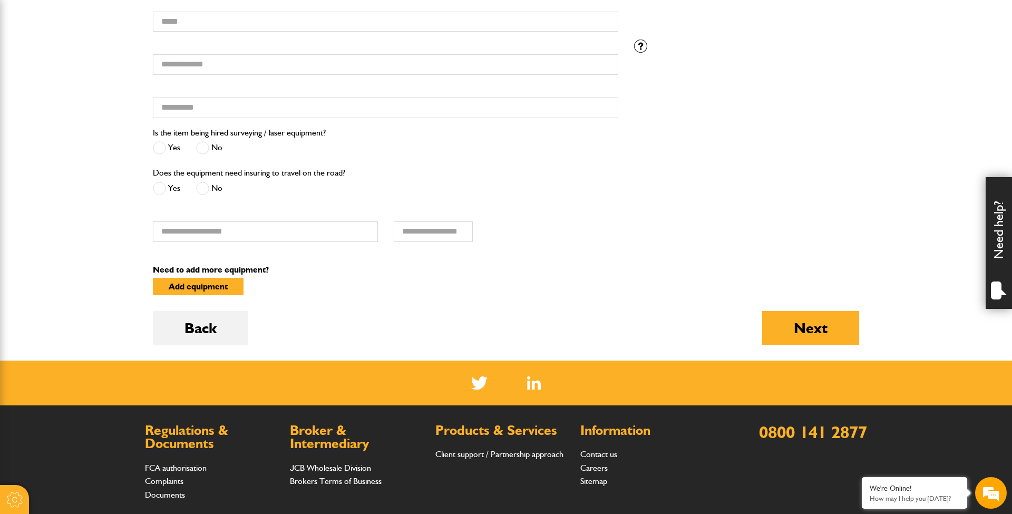
click at [880, 248] on body "Cookie Options You can control which cookies we use with the form below. Please…" at bounding box center [506, 137] width 1012 height 1046
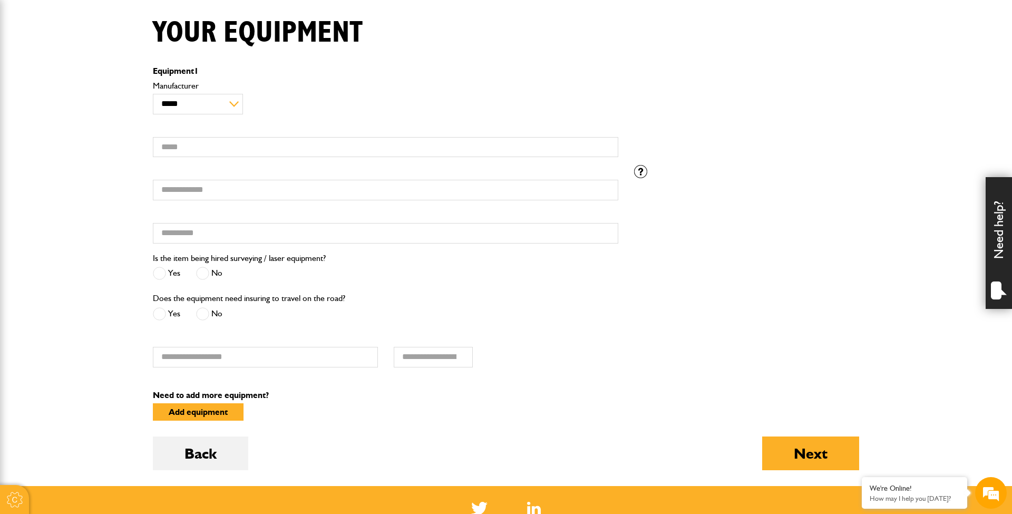
scroll to position [261, 0]
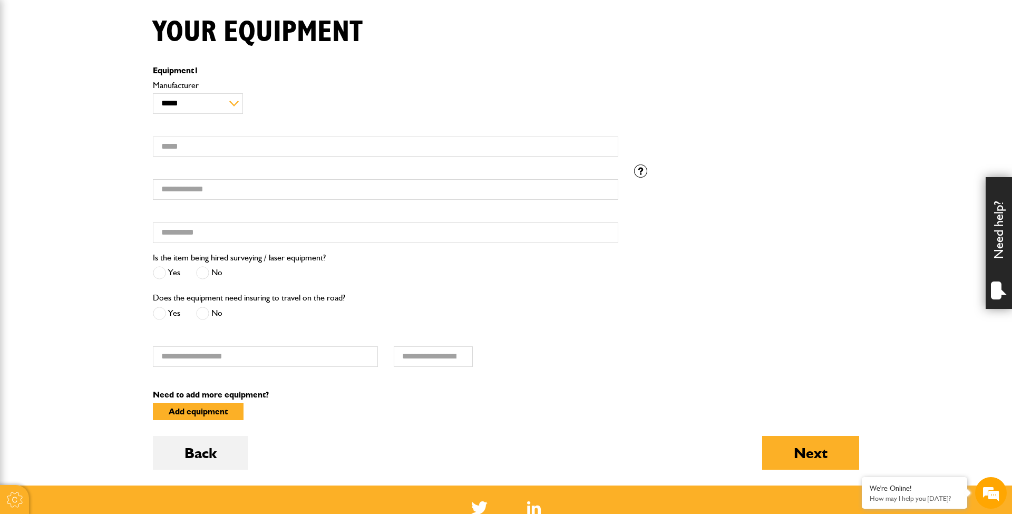
click at [208, 158] on div "**********" at bounding box center [385, 122] width 481 height 86
click at [199, 142] on input "Model" at bounding box center [385, 147] width 465 height 21
click at [201, 180] on input "Serial number" at bounding box center [385, 189] width 465 height 21
click at [201, 231] on input "Hired from" at bounding box center [385, 232] width 465 height 21
click at [201, 188] on input "Serial number" at bounding box center [385, 189] width 465 height 21
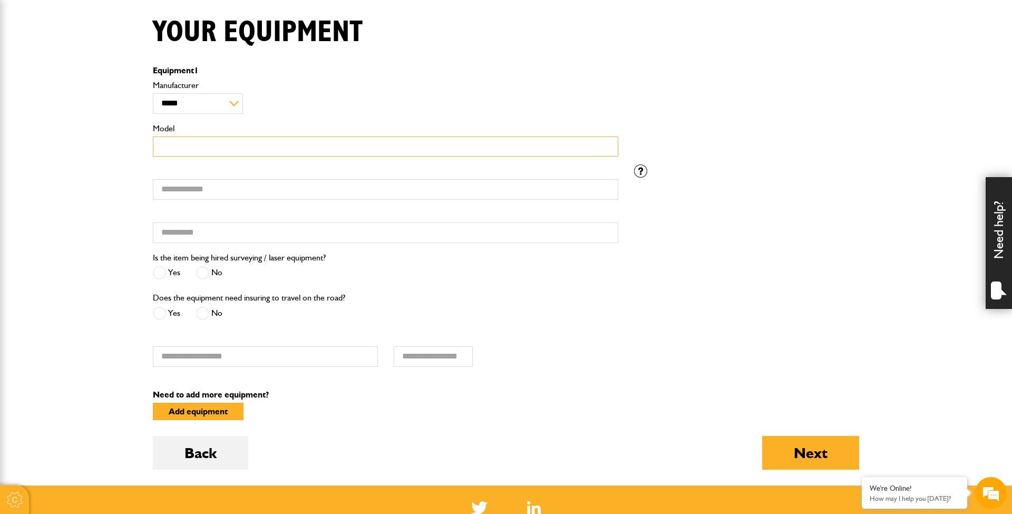
click at [197, 151] on input "Model" at bounding box center [385, 147] width 465 height 21
click at [122, 203] on body "Cookie Options You can control which cookies we use with the form below. Please…" at bounding box center [506, 262] width 1012 height 1046
click at [196, 198] on input "Serial number" at bounding box center [385, 189] width 465 height 21
click at [191, 144] on input "Model" at bounding box center [385, 147] width 465 height 21
click at [191, 186] on input "Serial number" at bounding box center [385, 189] width 465 height 21
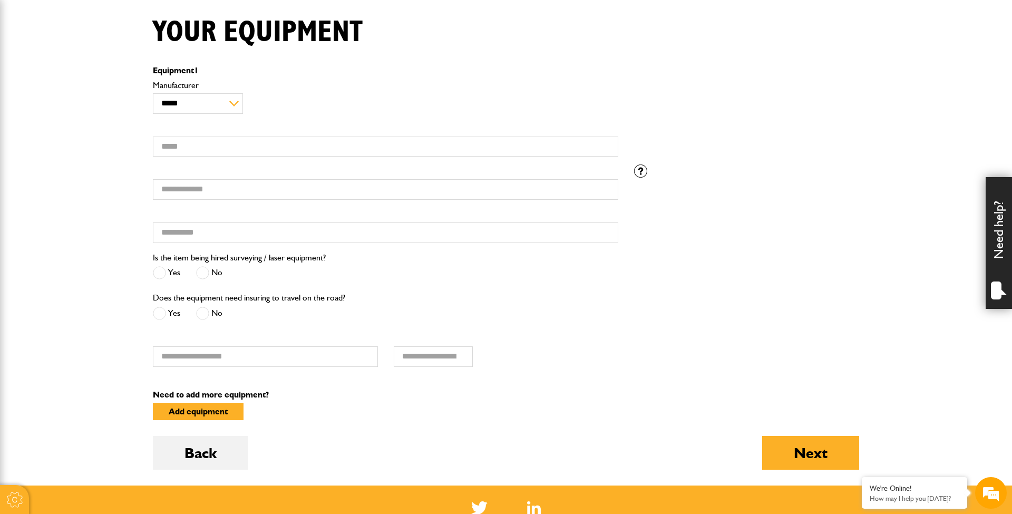
click at [191, 133] on div "Model" at bounding box center [385, 140] width 465 height 33
click at [190, 141] on input "Model" at bounding box center [385, 147] width 465 height 21
click at [186, 149] on input "Model" at bounding box center [385, 147] width 465 height 21
click at [186, 186] on input "Serial number" at bounding box center [385, 189] width 465 height 21
click at [184, 235] on input "Hired from" at bounding box center [385, 232] width 465 height 21
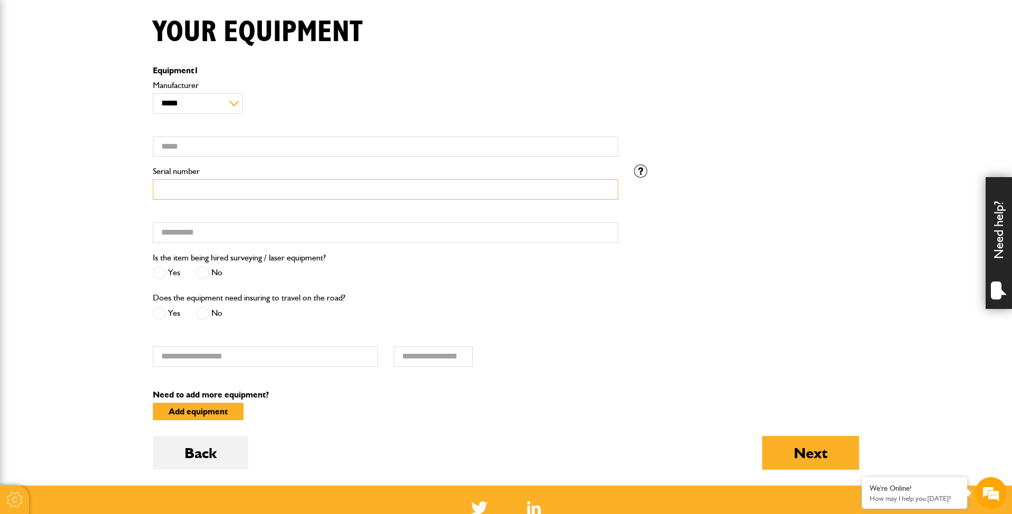
click at [181, 187] on input "Serial number" at bounding box center [385, 189] width 465 height 21
click at [181, 150] on input "Model" at bounding box center [385, 147] width 465 height 21
click at [121, 179] on body "Cookie Options You can control which cookies we use with the form below. Please…" at bounding box center [506, 262] width 1012 height 1046
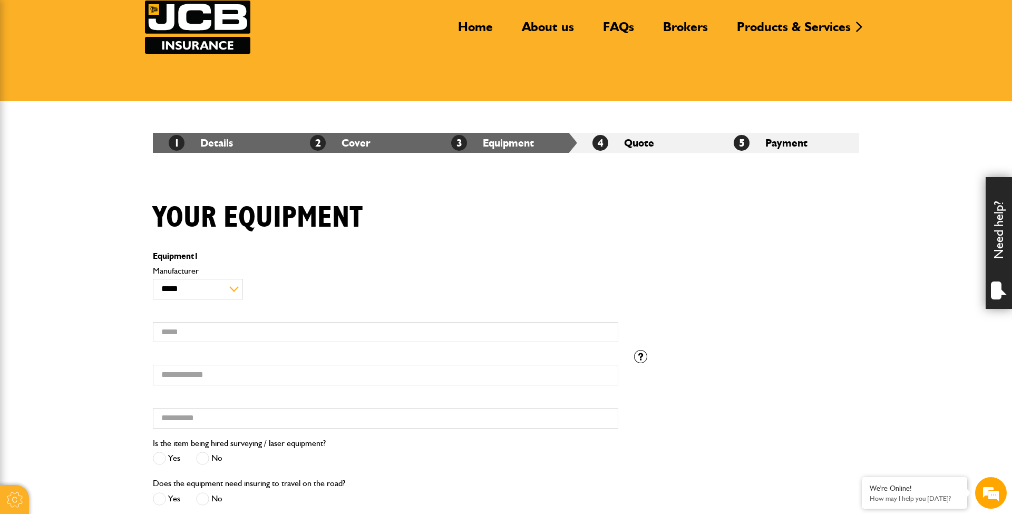
scroll to position [72, 0]
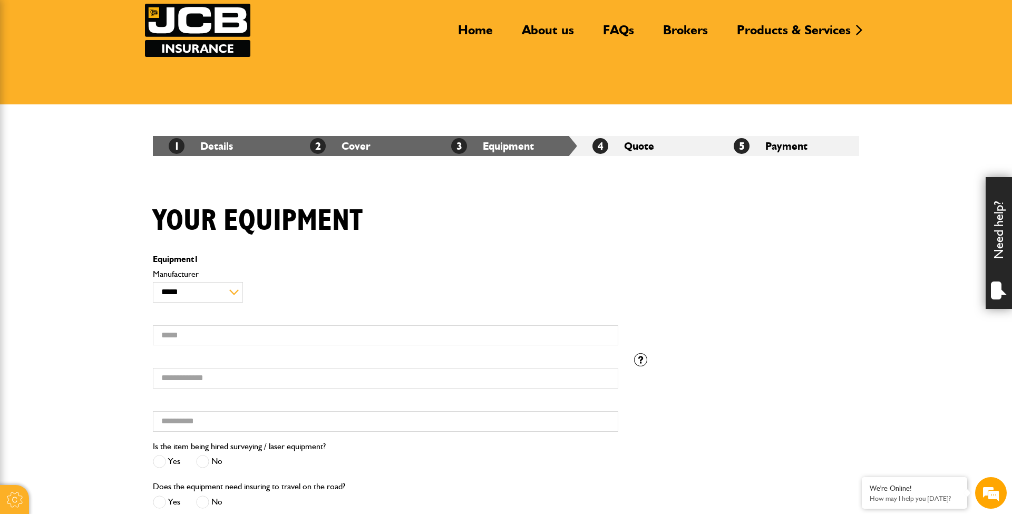
click at [121, 179] on body "Cookie Options You can control which cookies we use with the form below. Please…" at bounding box center [506, 451] width 1012 height 1046
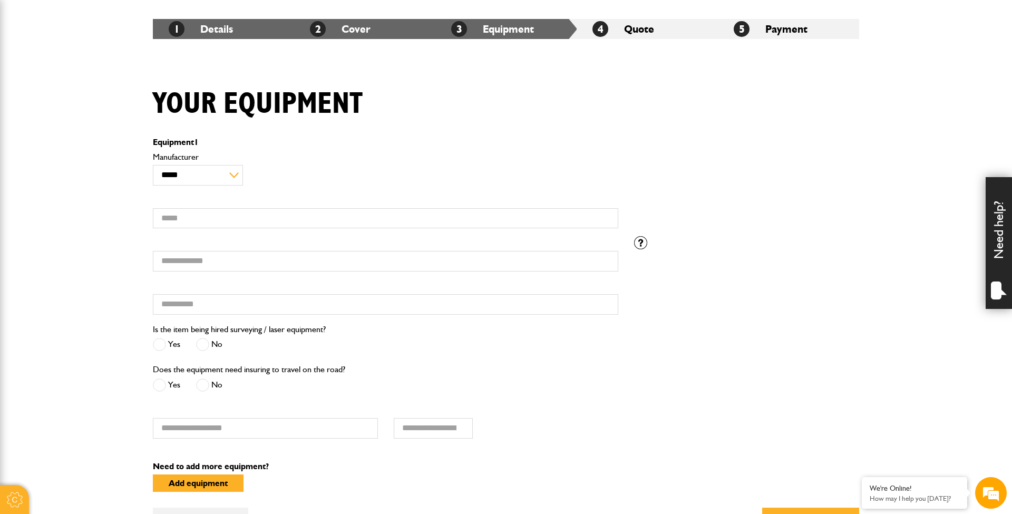
scroll to position [190, 0]
click at [577, 219] on input "Model" at bounding box center [385, 218] width 465 height 21
click at [613, 154] on label "Manufacturer" at bounding box center [385, 156] width 465 height 8
click at [243, 164] on select "**********" at bounding box center [198, 174] width 90 height 21
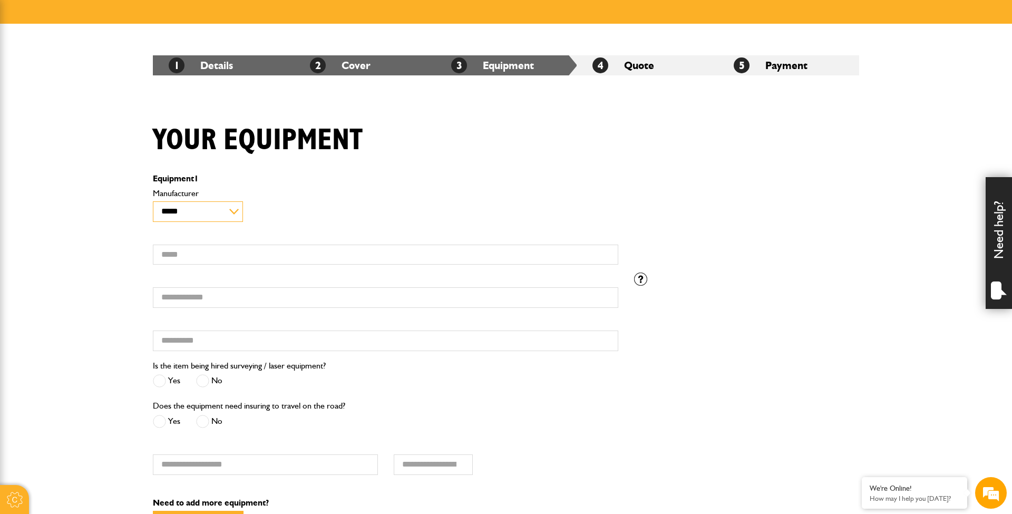
scroll to position [154, 0]
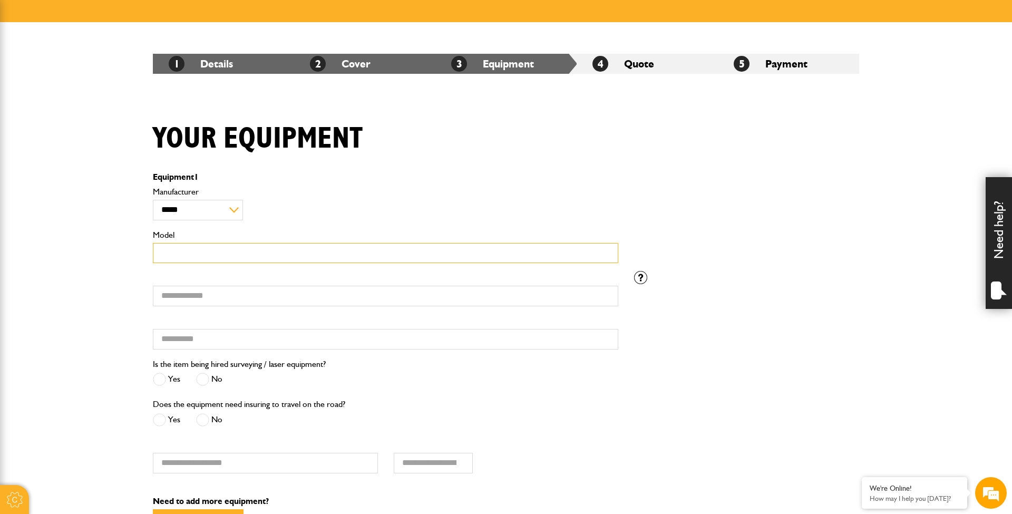
click at [507, 248] on input "Model" at bounding box center [385, 253] width 465 height 21
click at [464, 306] on input "Serial number" at bounding box center [385, 296] width 465 height 21
click at [462, 331] on input "Hired from" at bounding box center [385, 339] width 465 height 21
click at [467, 275] on label "Serial number" at bounding box center [385, 278] width 465 height 8
click at [467, 286] on input "Serial number" at bounding box center [385, 296] width 465 height 21
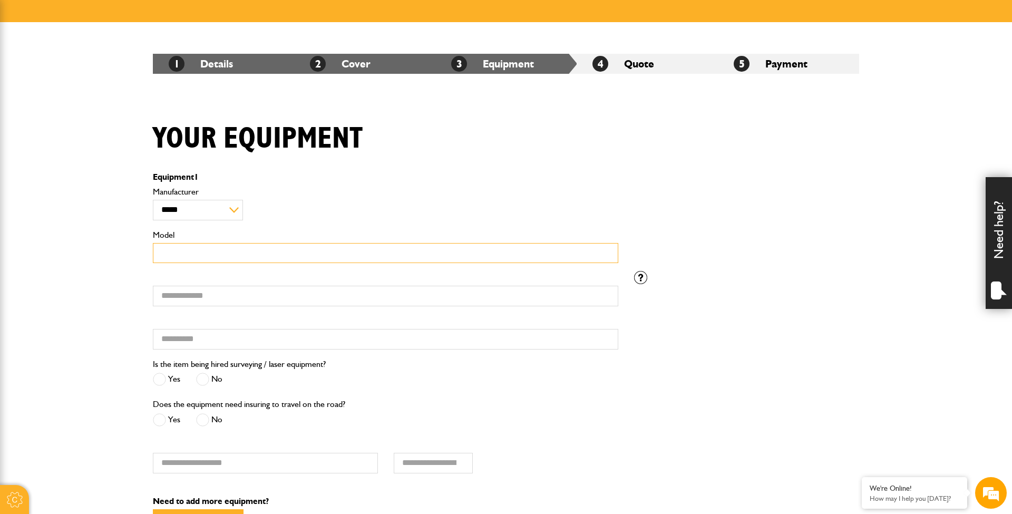
click at [467, 257] on input "Model" at bounding box center [385, 253] width 465 height 21
click at [465, 208] on div "**********" at bounding box center [385, 204] width 465 height 33
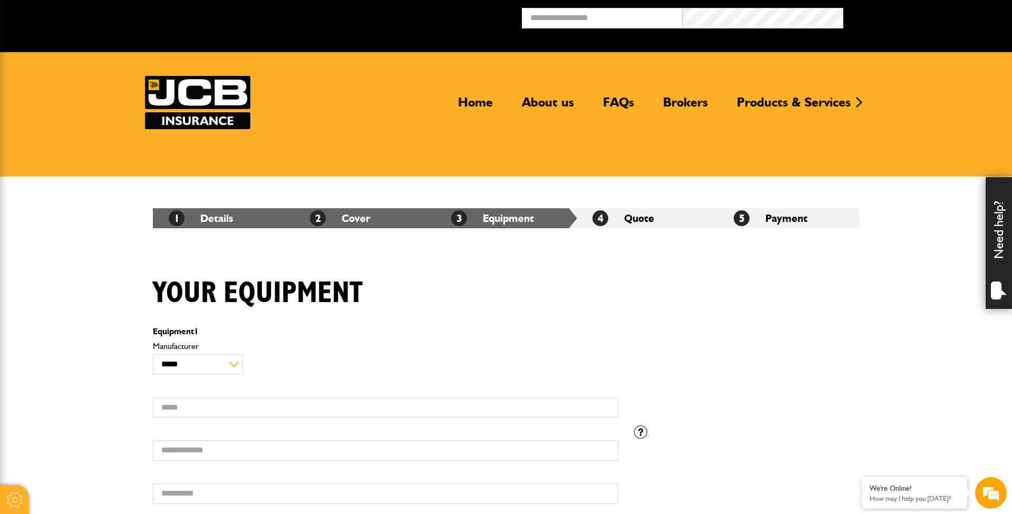
scroll to position [0, 0]
drag, startPoint x: 605, startPoint y: 213, endPoint x: 679, endPoint y: 213, distance: 74.9
click at [679, 213] on li "4 Quote" at bounding box center [647, 218] width 141 height 20
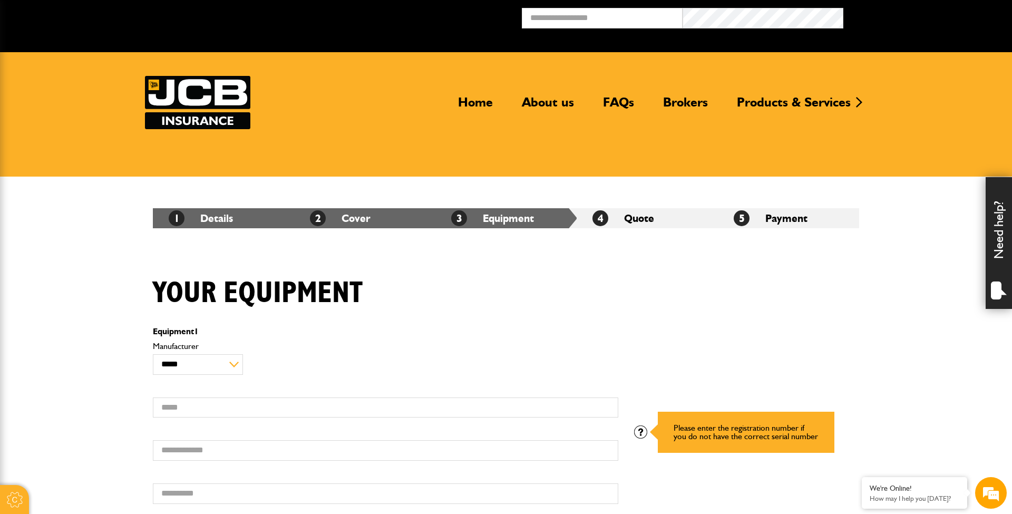
click at [645, 429] on div at bounding box center [640, 431] width 13 height 13
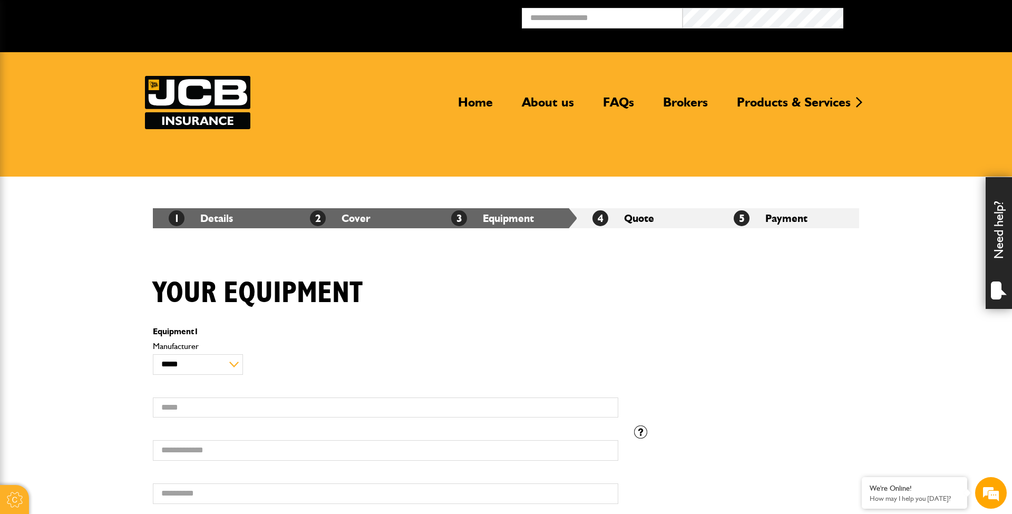
click at [587, 318] on div "Your equipment" at bounding box center [506, 301] width 722 height 51
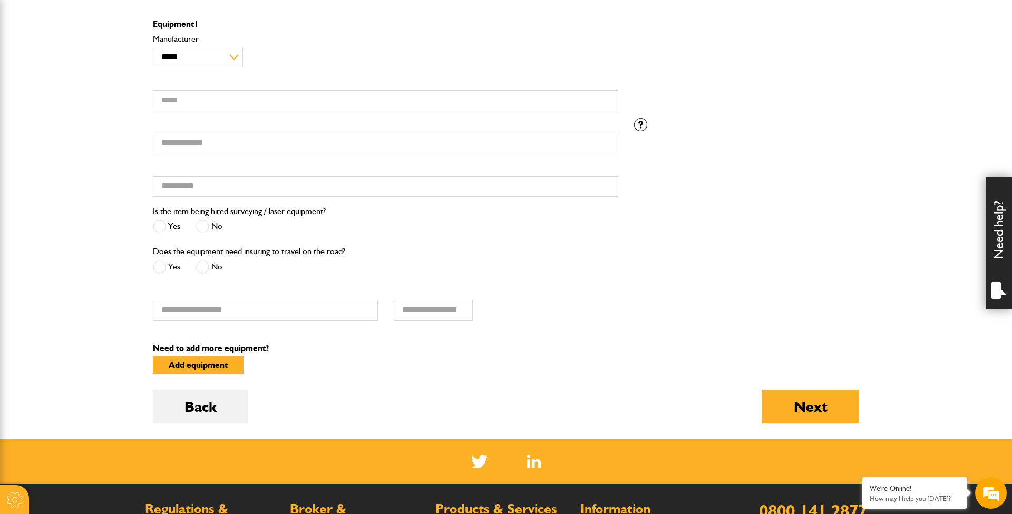
scroll to position [306, 0]
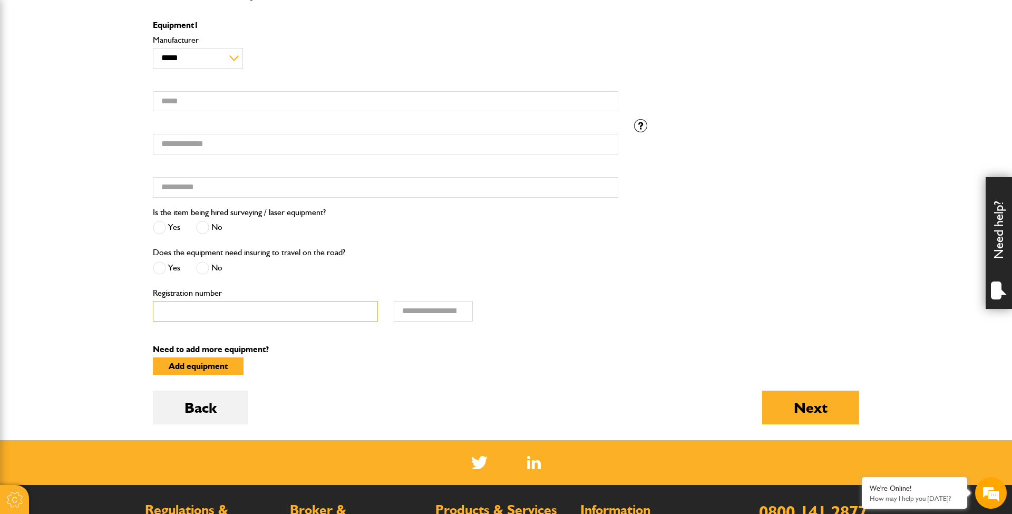
click at [348, 310] on input "Registration number" at bounding box center [265, 311] width 225 height 21
click at [440, 315] on input "Hiring charge for road risks" at bounding box center [433, 311] width 79 height 21
click at [432, 247] on div "Does the equipment need insuring to travel on the road? Yes No" at bounding box center [385, 266] width 481 height 40
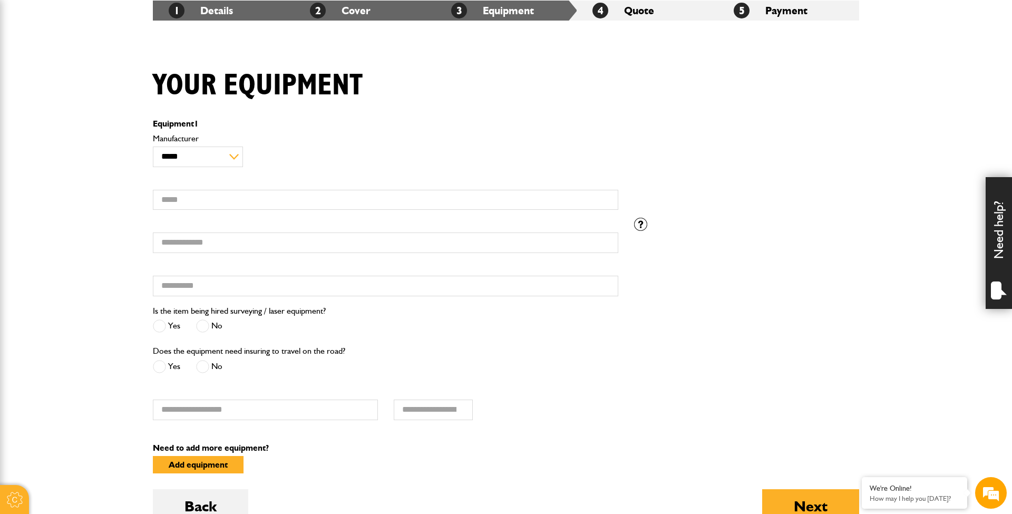
scroll to position [209, 0]
